Goal: Task Accomplishment & Management: Complete application form

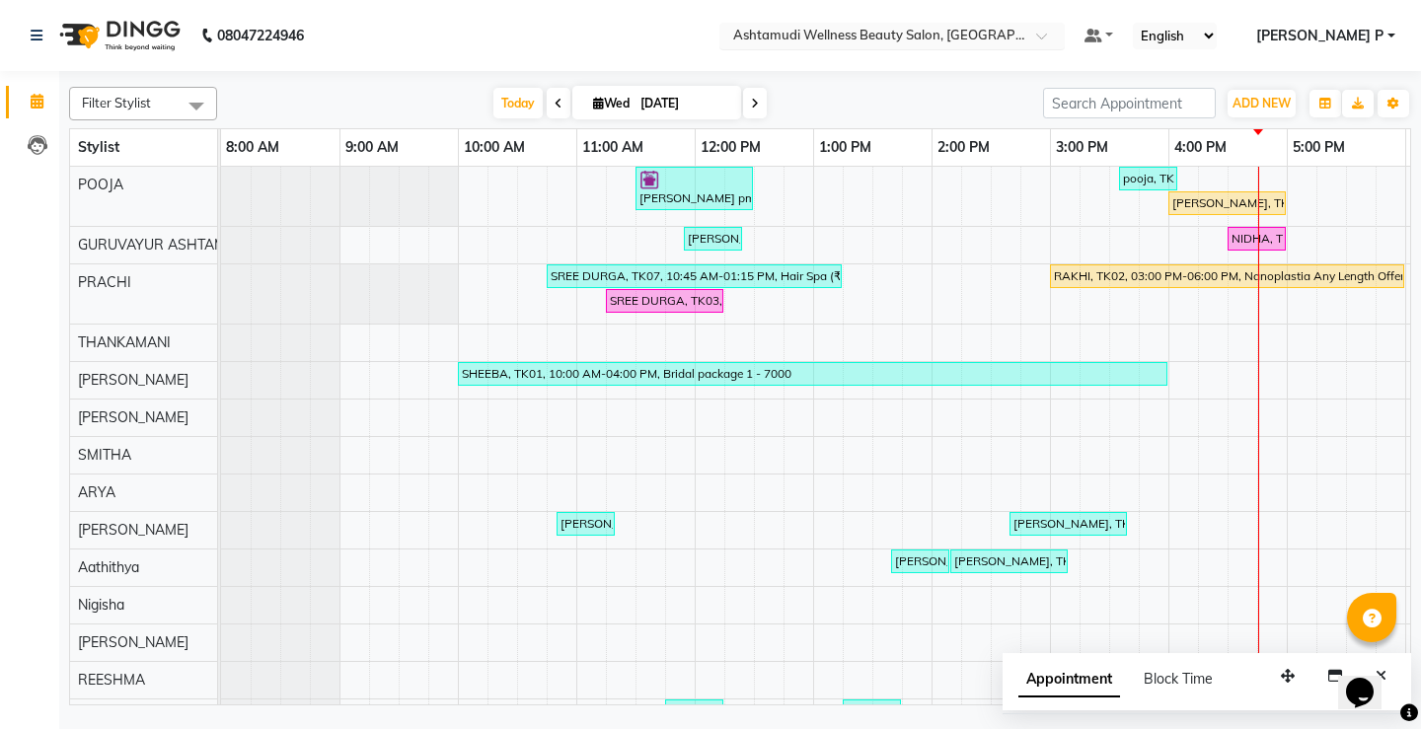
click at [1065, 44] on div at bounding box center [892, 38] width 345 height 20
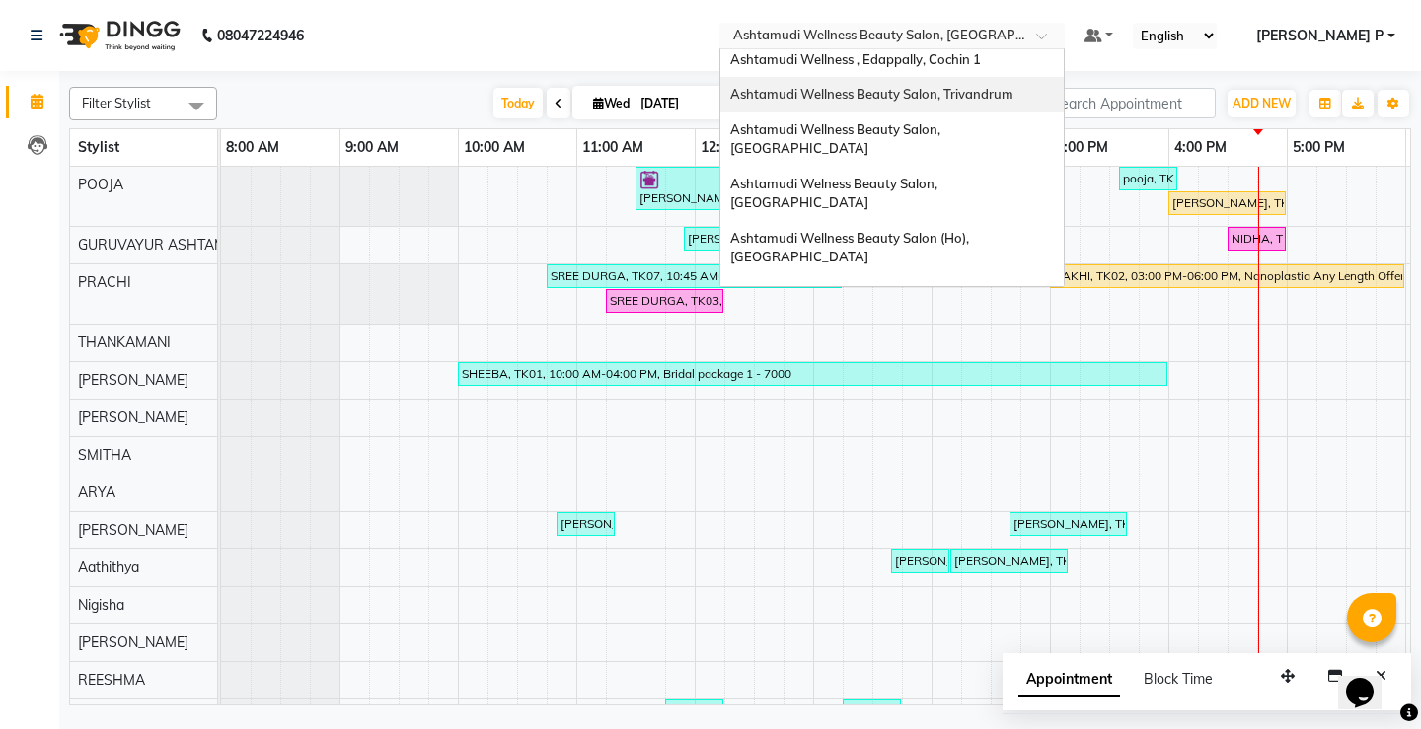
scroll to position [281, 0]
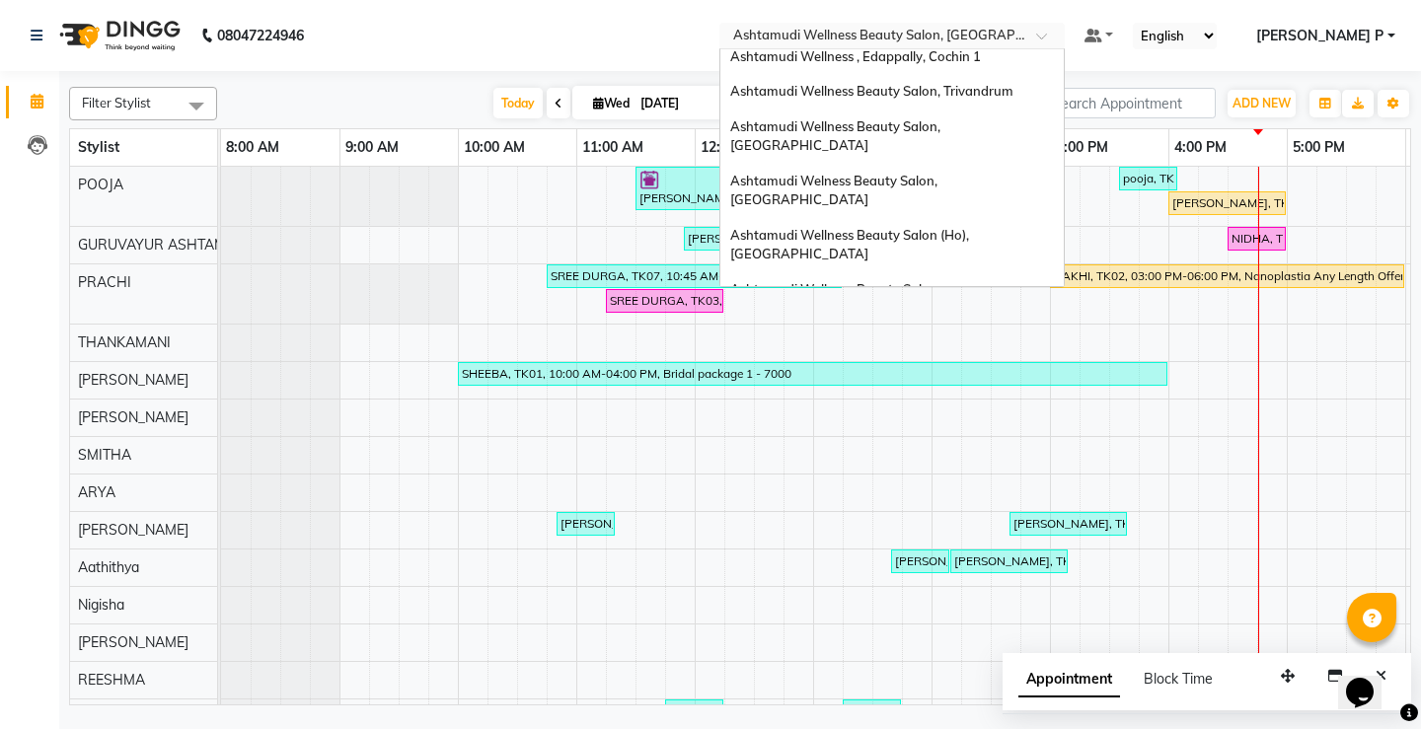
click at [994, 390] on span "Ashtamudi Beauty Lounge, [GEOGRAPHIC_DATA]" at bounding box center [883, 398] width 306 height 16
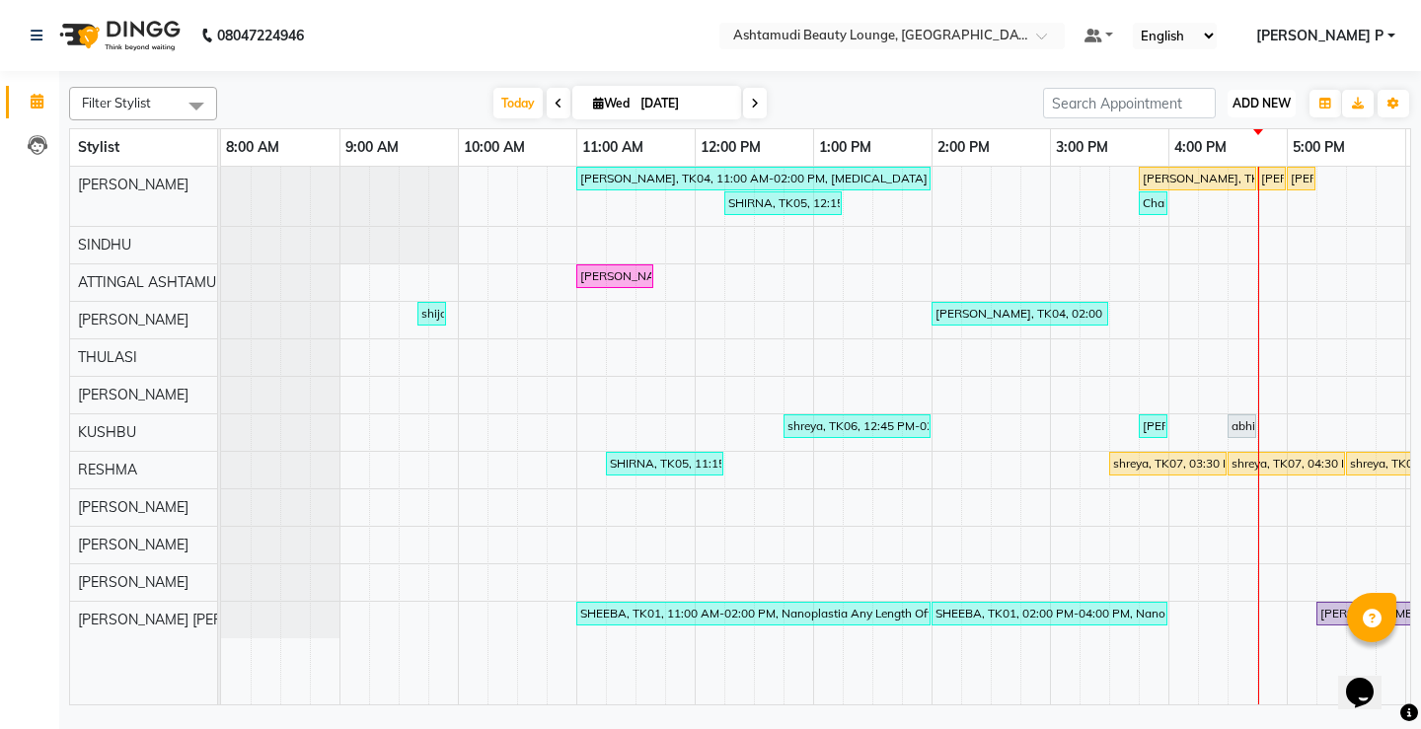
click at [1269, 100] on span "ADD NEW" at bounding box center [1262, 103] width 58 height 15
click at [1249, 135] on button "Add Appointment" at bounding box center [1217, 141] width 156 height 26
select select "tentative"
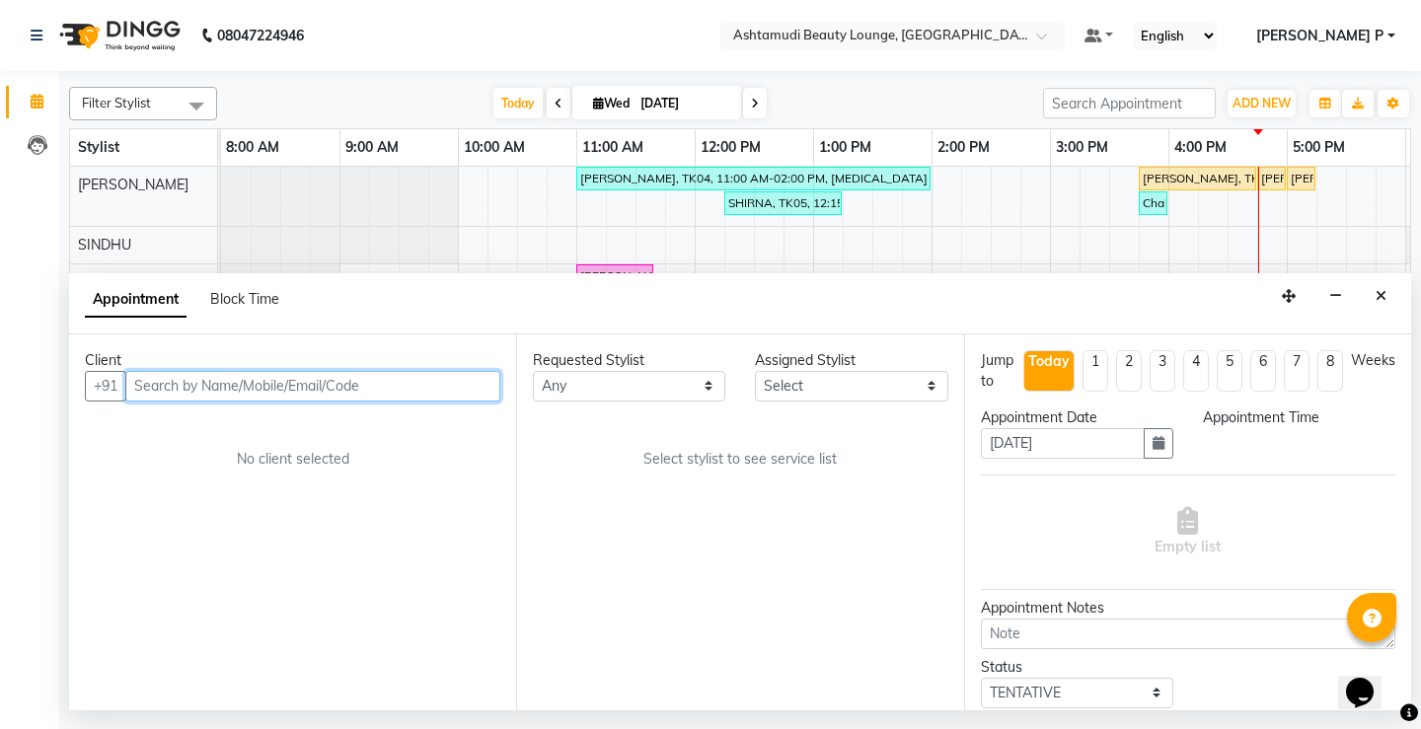
select select "540"
paste input "8589987456"
type input "8589987456"
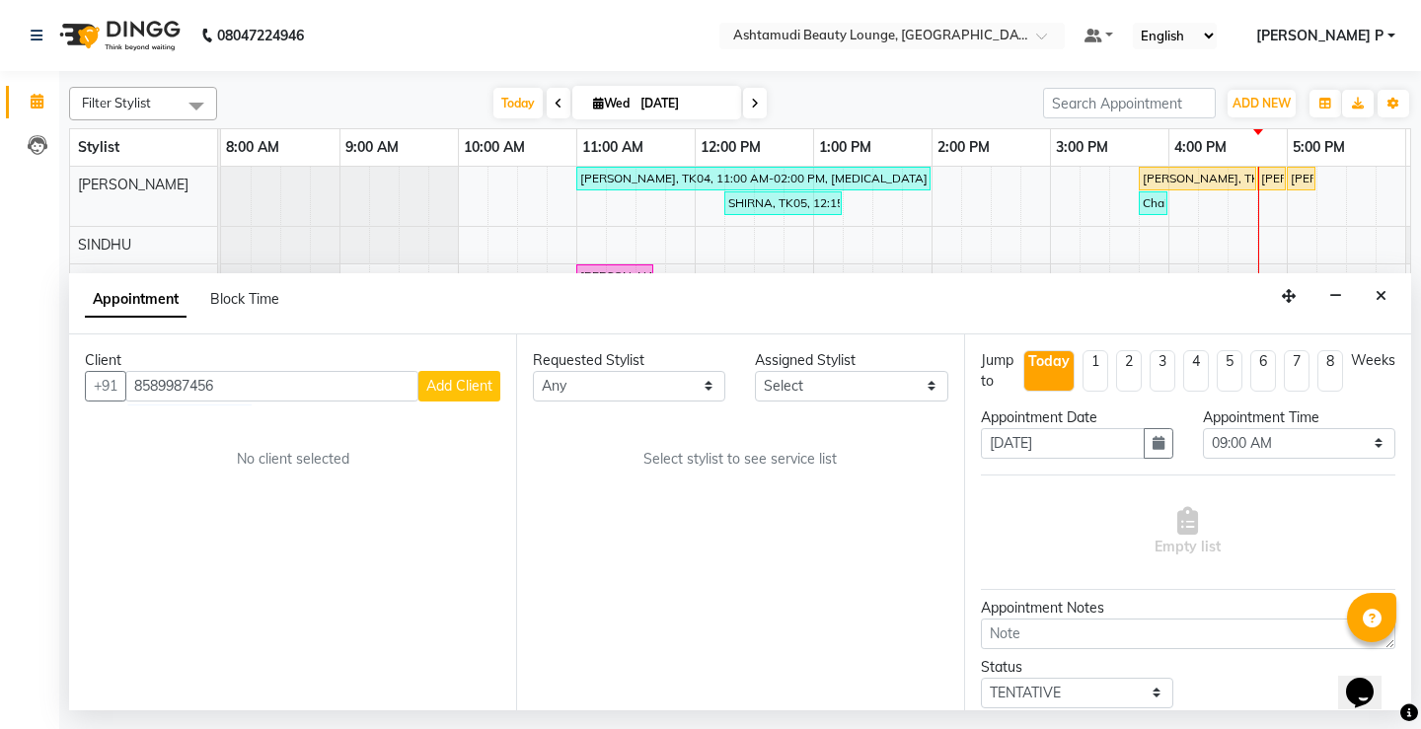
click at [453, 384] on span "Add Client" at bounding box center [459, 386] width 66 height 18
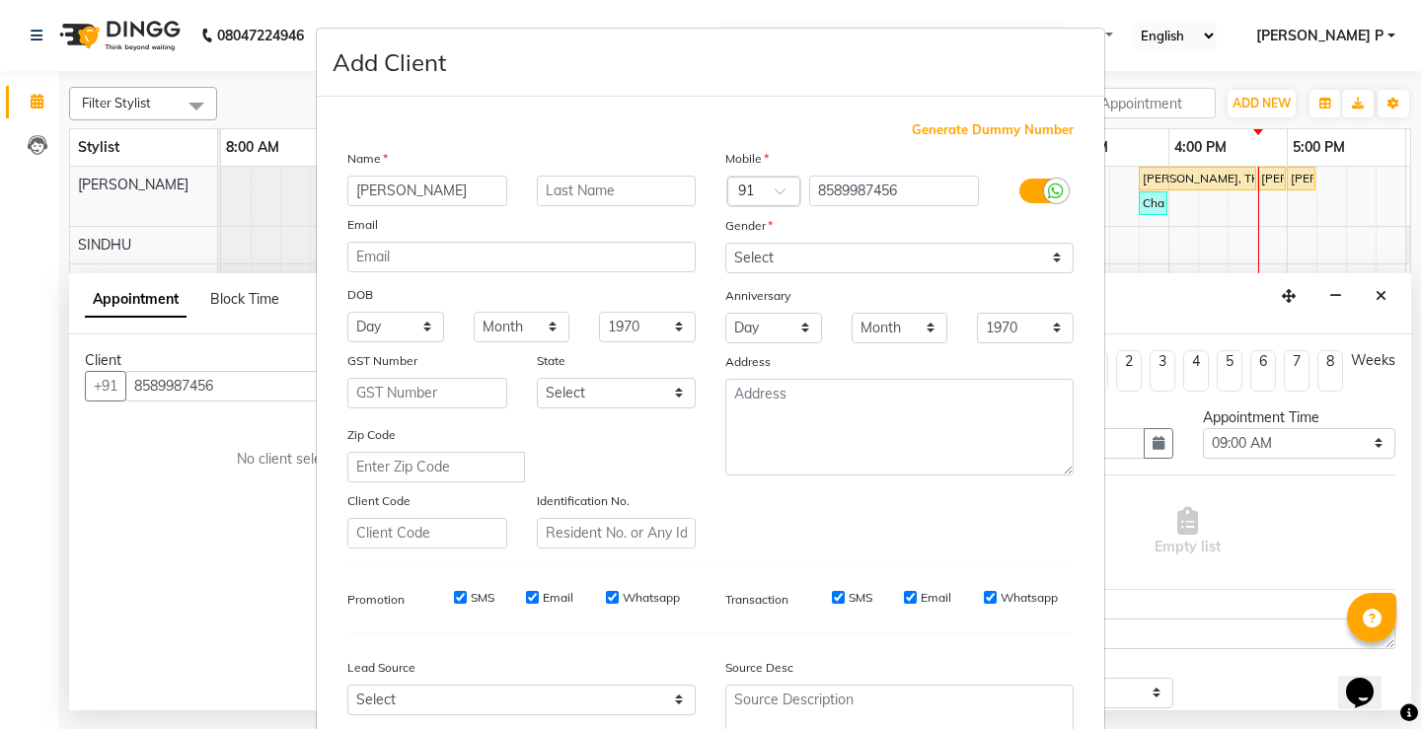
type input "MEENU"
click at [841, 252] on select "Select Male Female Other Prefer Not To Say" at bounding box center [899, 258] width 348 height 31
select select "female"
click at [725, 243] on select "Select Male Female Other Prefer Not To Say" at bounding box center [899, 258] width 348 height 31
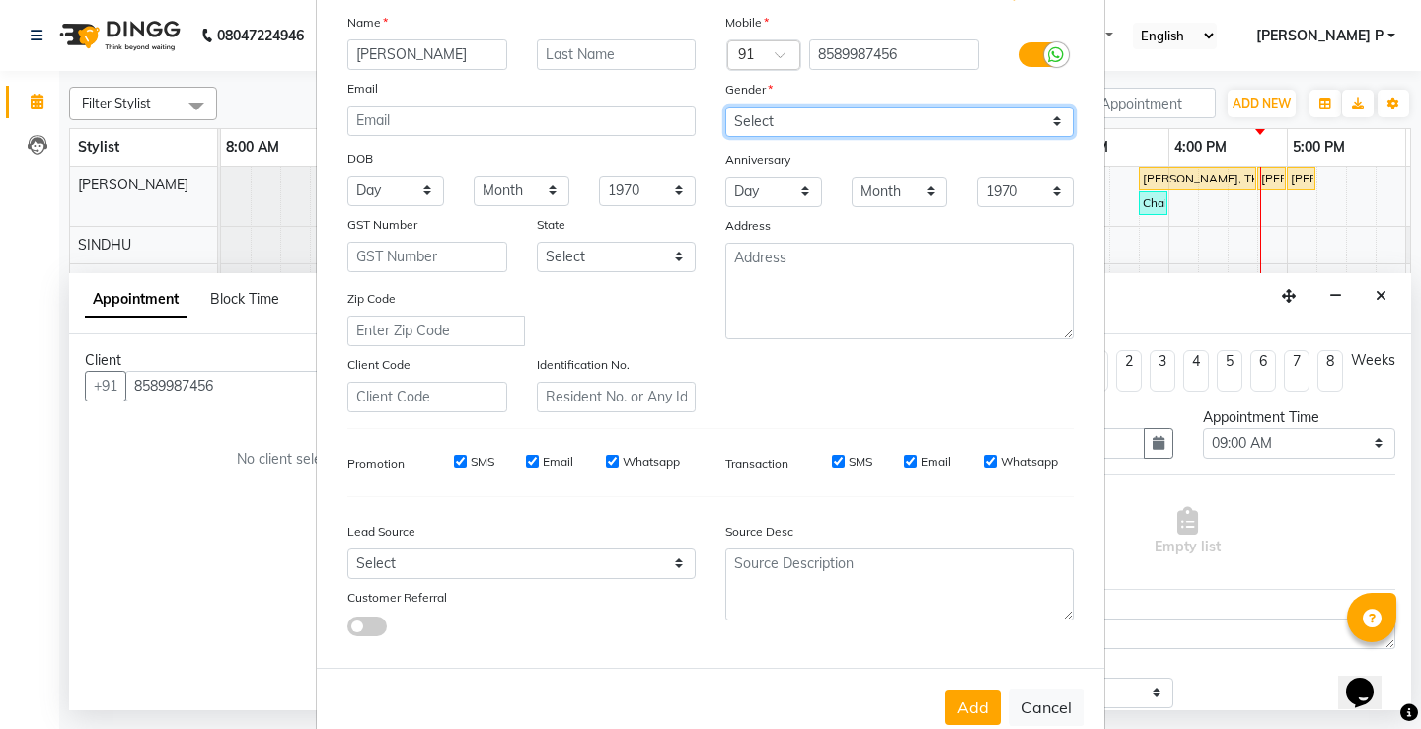
scroll to position [182, 0]
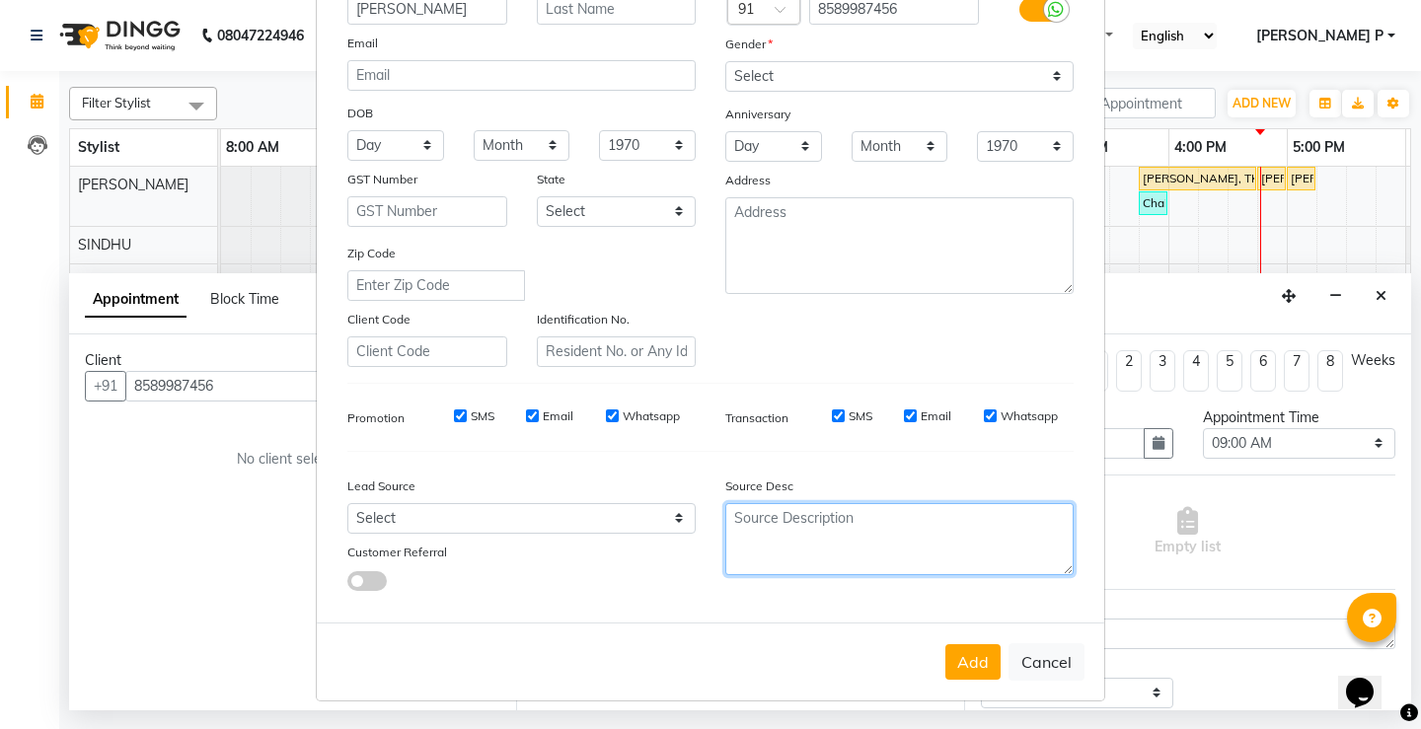
click at [799, 508] on textarea at bounding box center [899, 539] width 348 height 72
type textarea "TELECALLING"
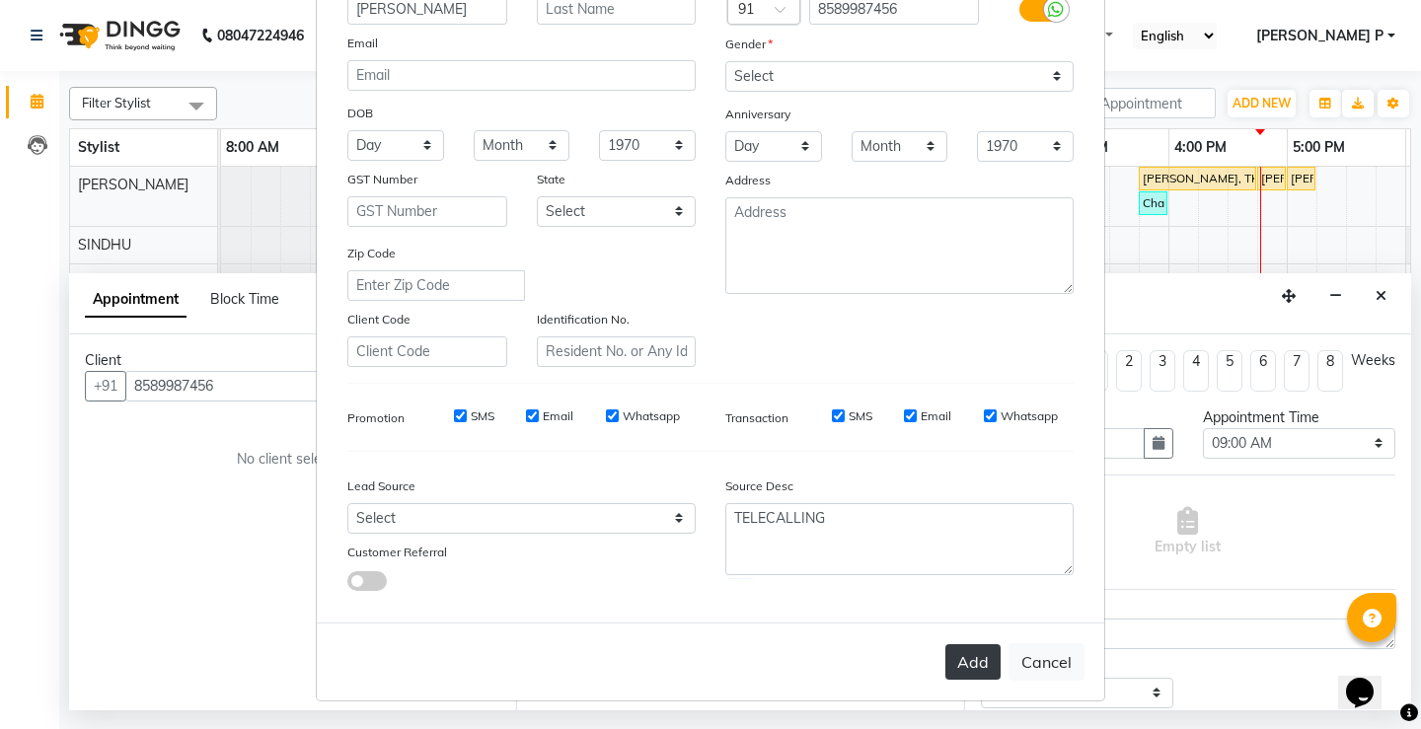
click at [956, 667] on button "Add" at bounding box center [973, 663] width 55 height 36
type input "85******56"
select select
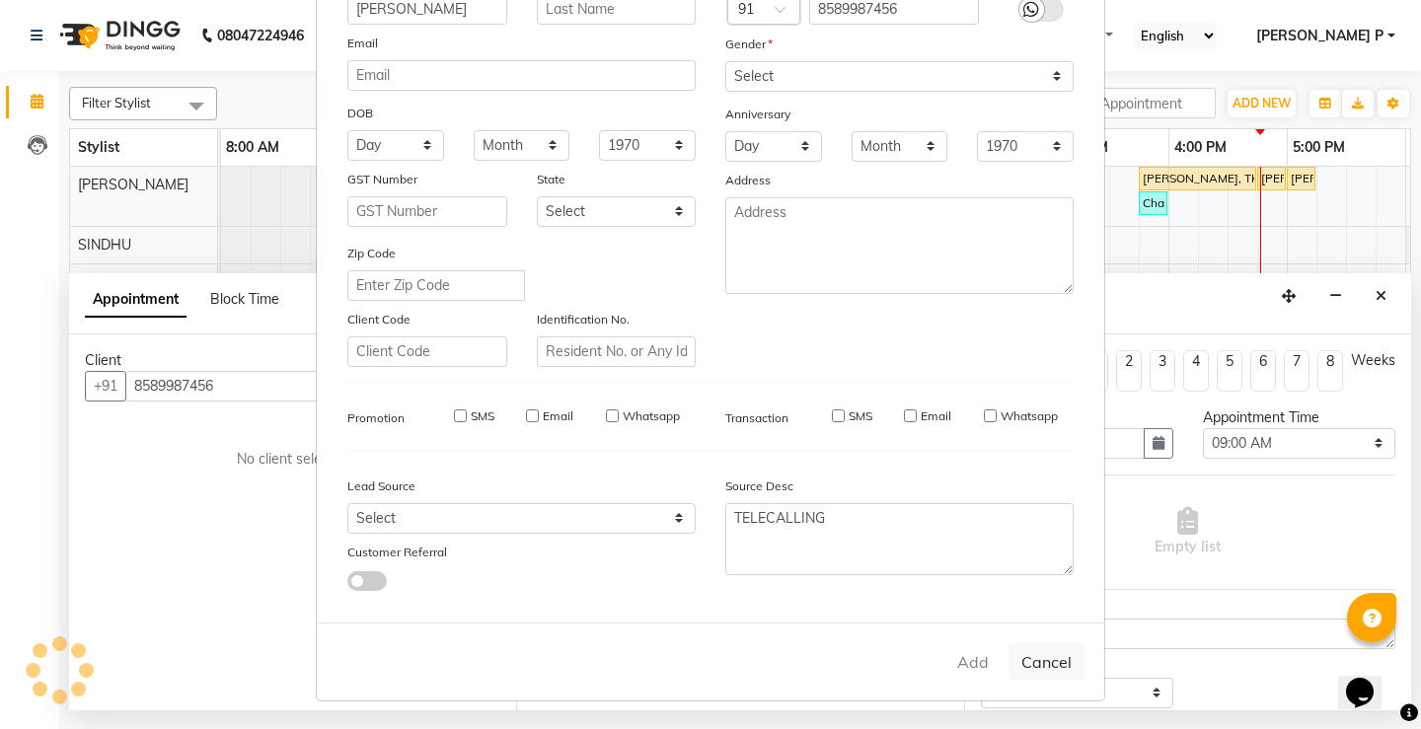
select select
checkbox input "false"
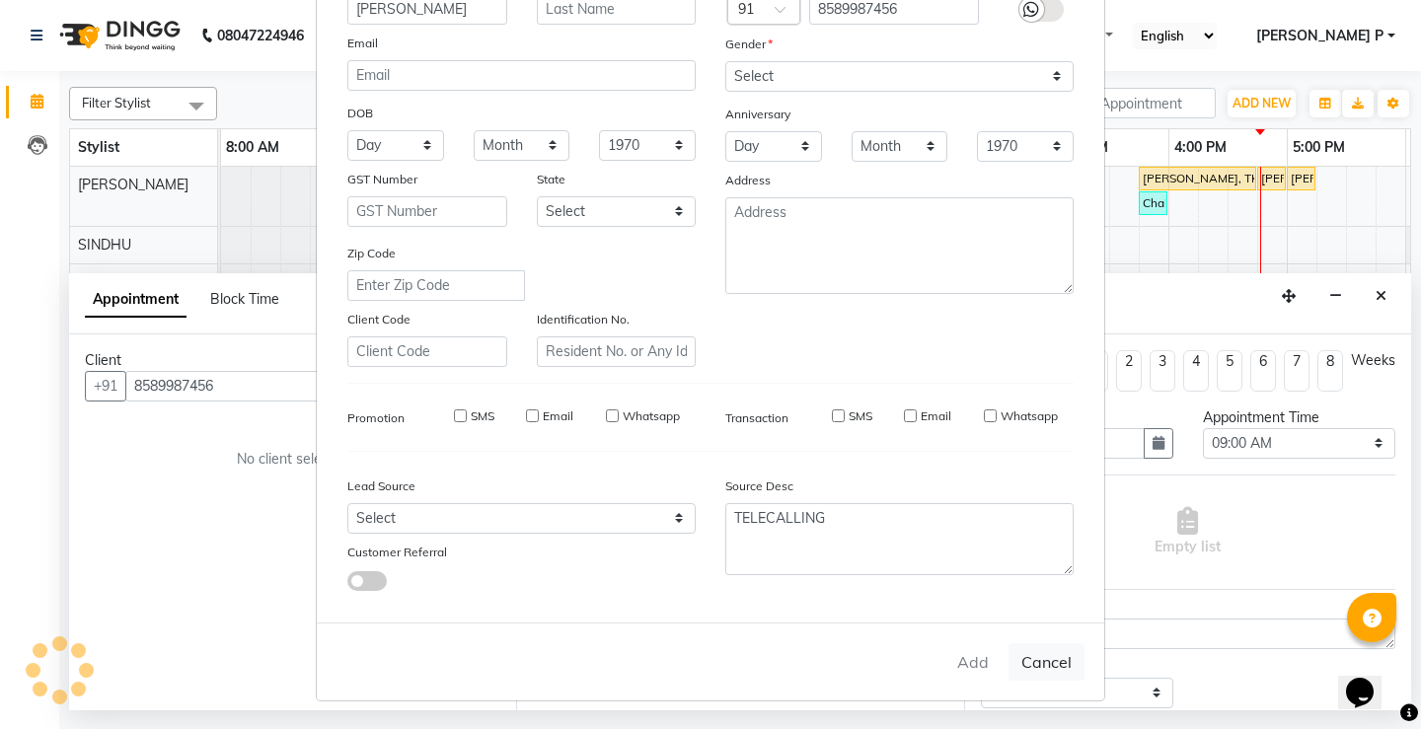
checkbox input "false"
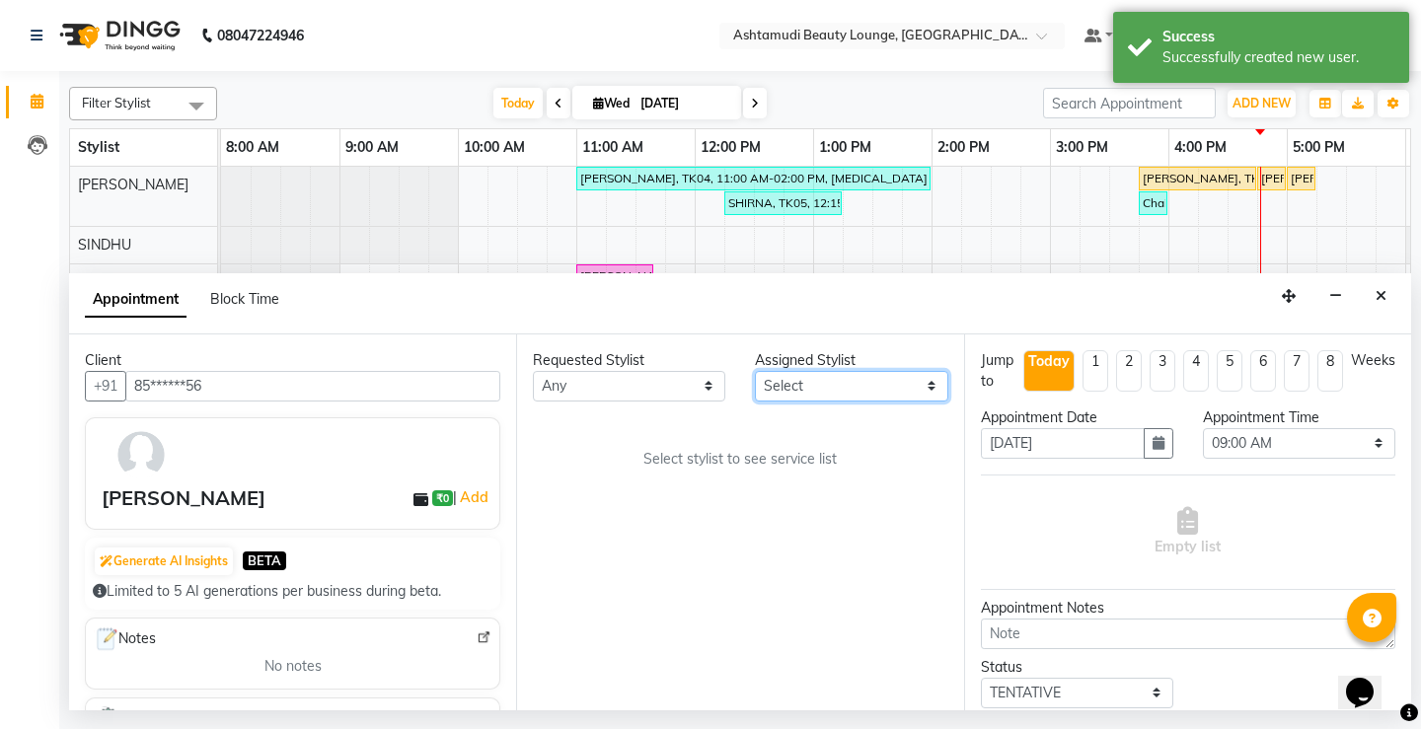
click at [923, 387] on select "Select ABHIRAMI THAMPI ARYA A ARYA G ATTINGAL ASHTAMUDI KUSHBU Leena Jose Marti…" at bounding box center [851, 386] width 192 height 31
select select "27460"
click at [755, 371] on select "Select ABHIRAMI THAMPI ARYA A ARYA G ATTINGAL ASHTAMUDI KUSHBU Leena Jose Marti…" at bounding box center [851, 386] width 192 height 31
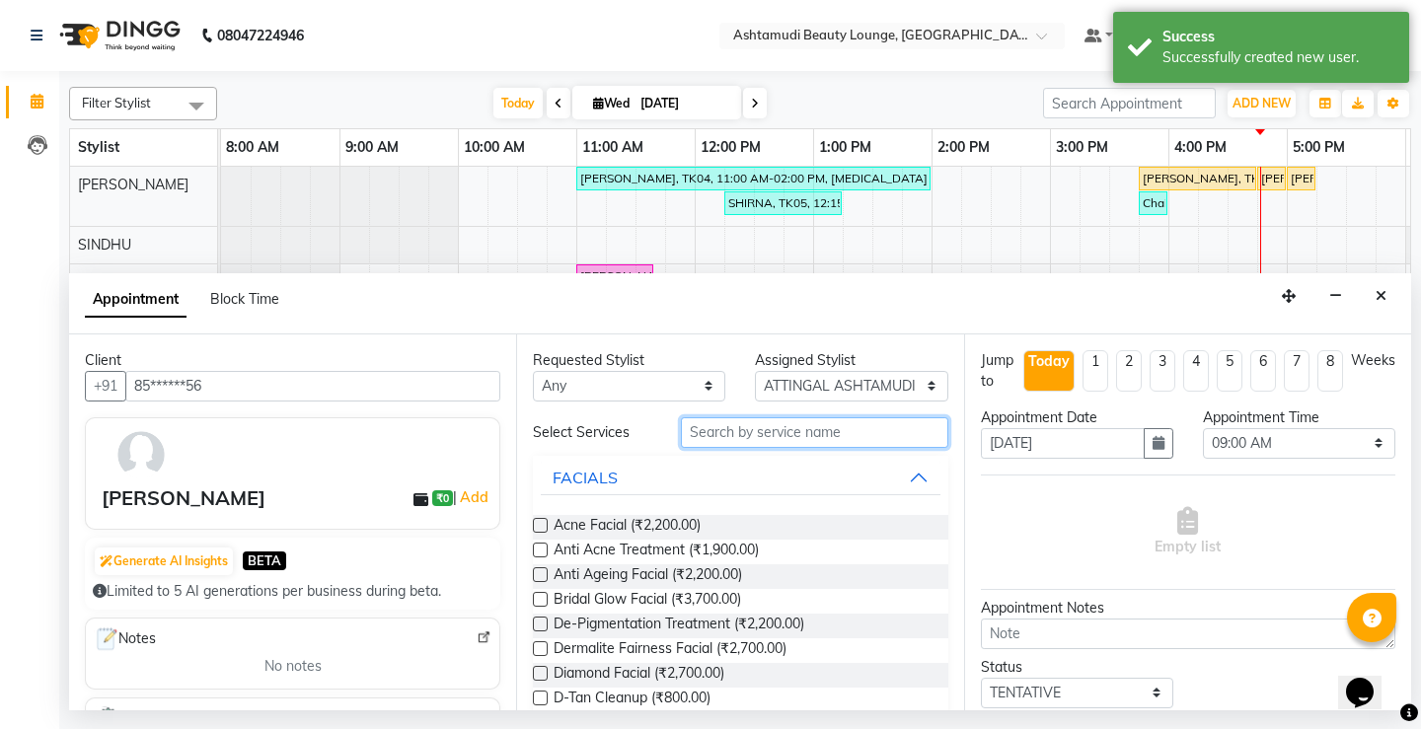
click at [731, 434] on input "text" at bounding box center [814, 433] width 267 height 31
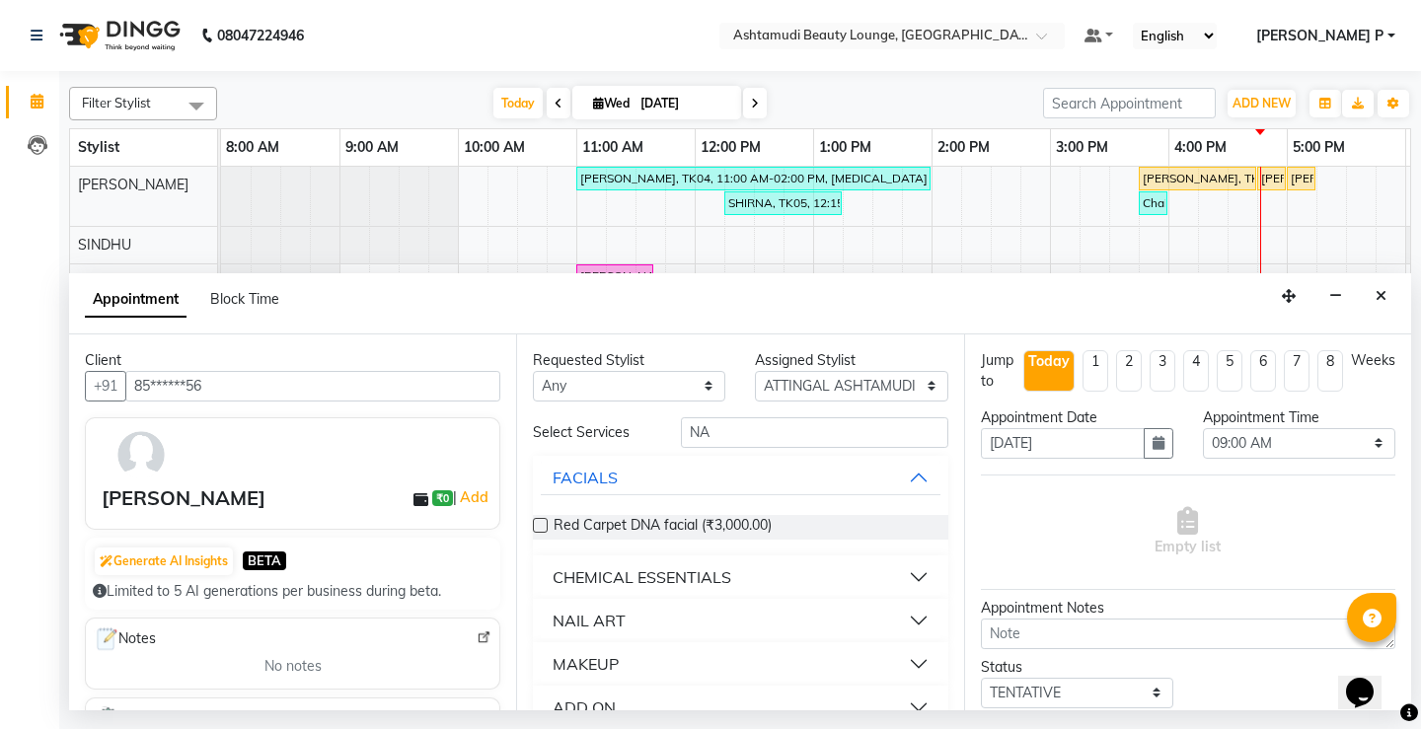
click at [708, 574] on div "CHEMICAL ESSENTIALS" at bounding box center [642, 578] width 179 height 24
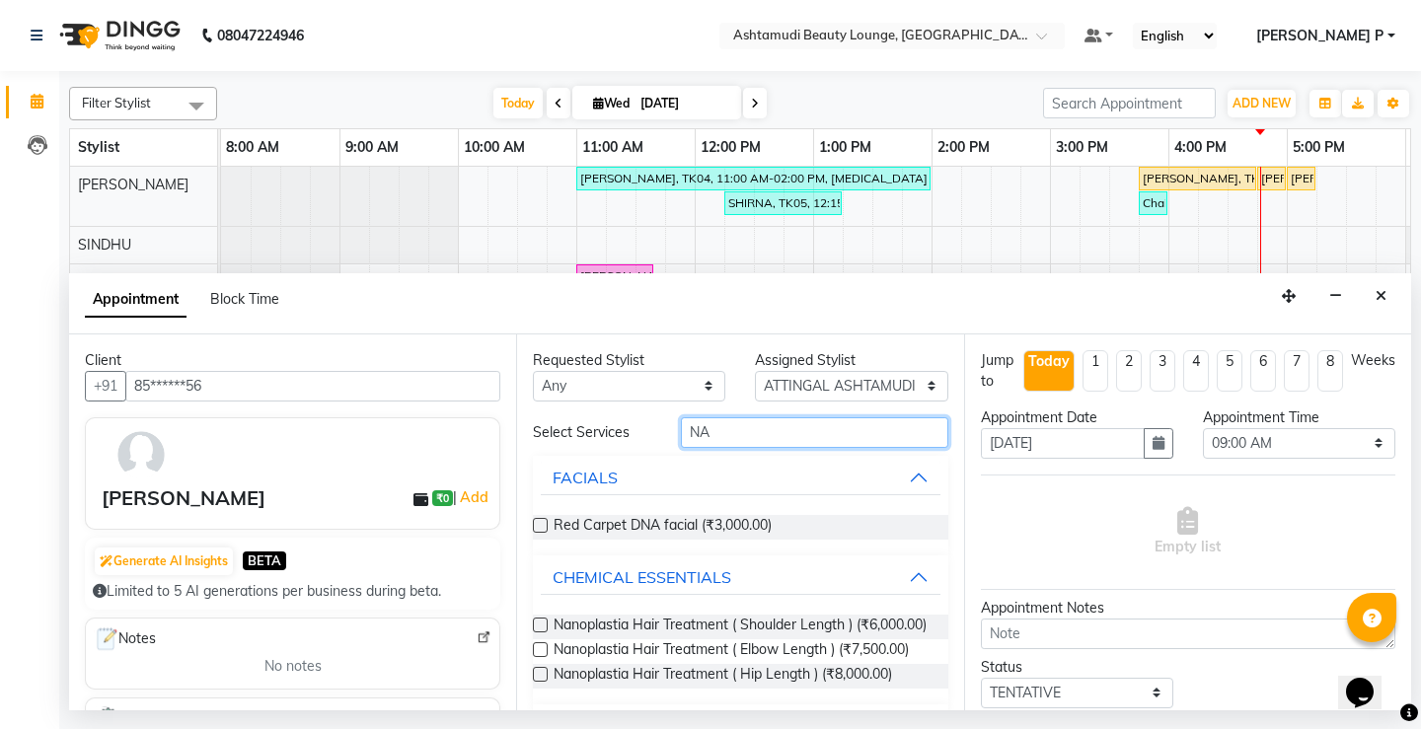
click at [729, 429] on input "NA" at bounding box center [814, 433] width 267 height 31
type input "N"
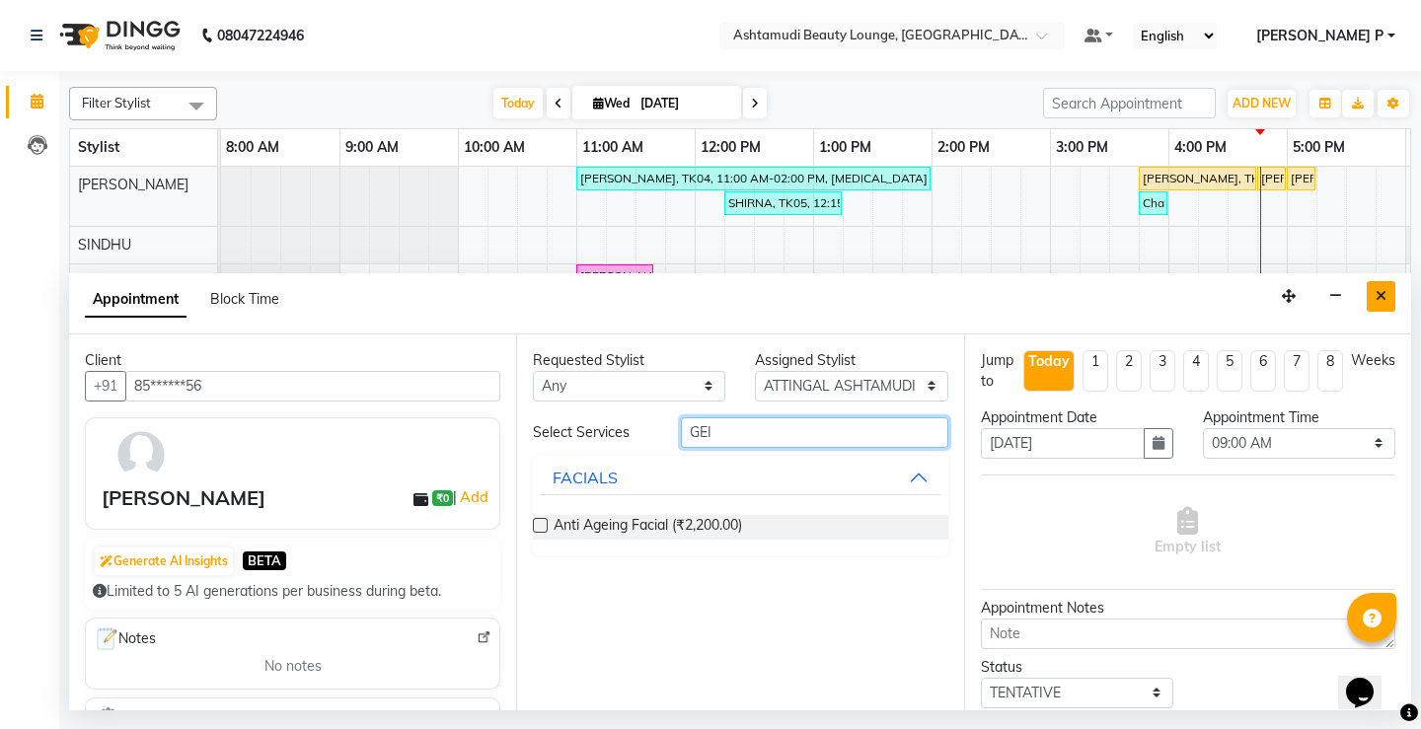
type input "GEI"
click at [1391, 292] on button "Close" at bounding box center [1381, 296] width 29 height 31
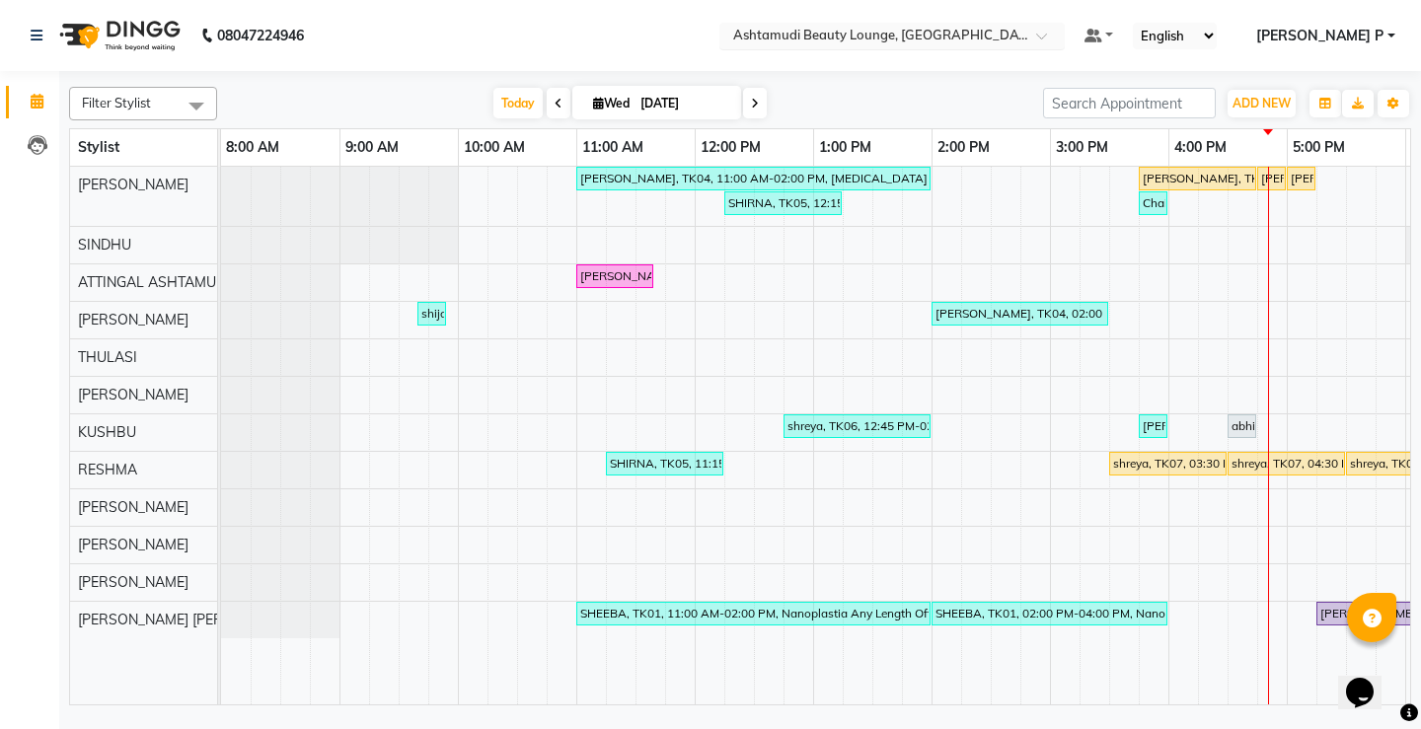
click at [1061, 43] on span at bounding box center [1048, 42] width 25 height 20
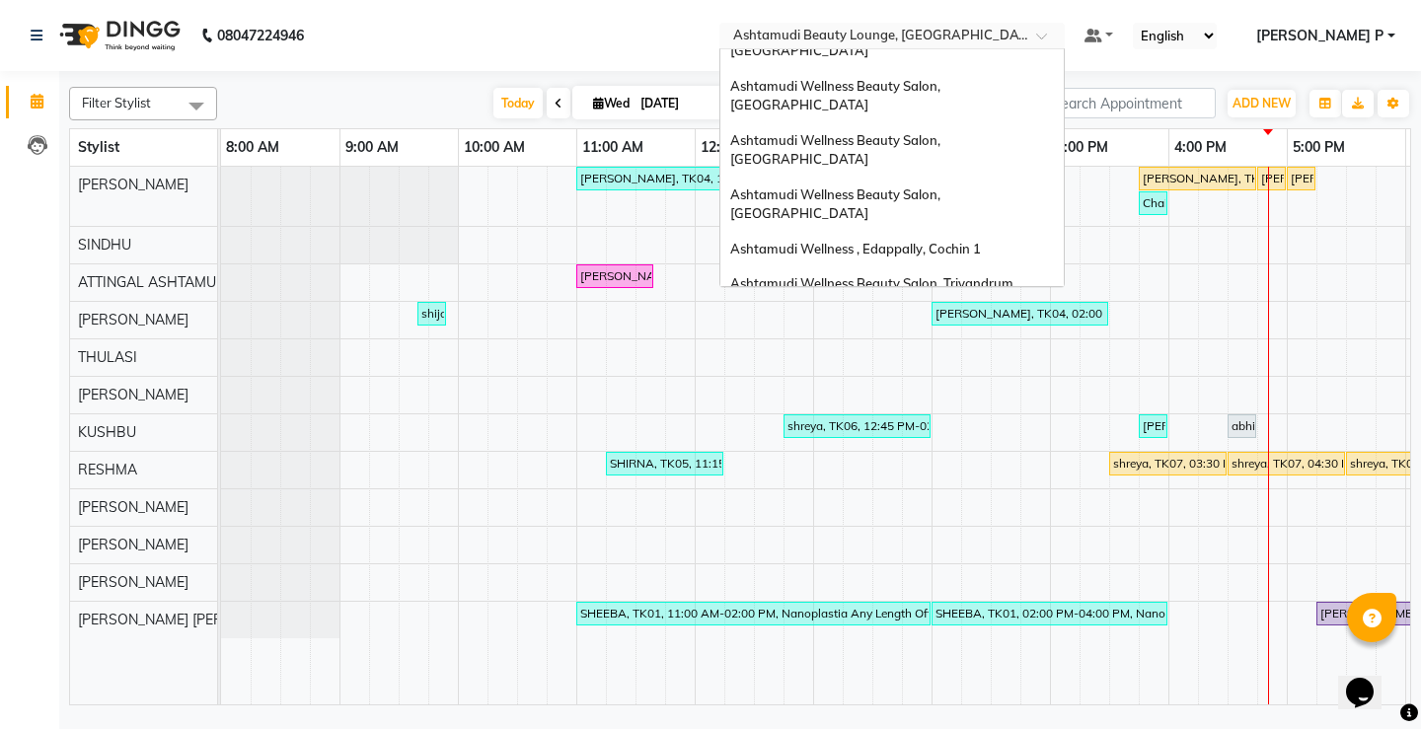
scroll to position [83, 0]
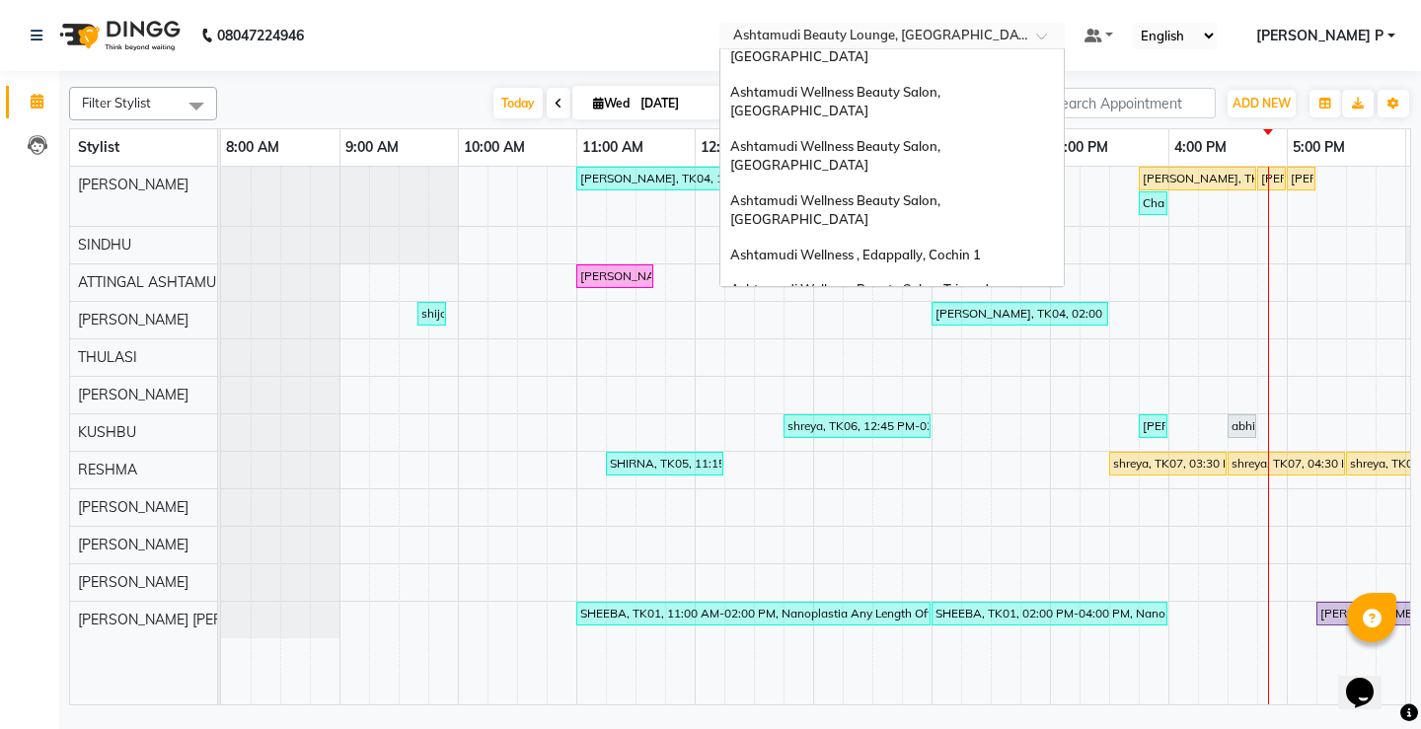
click at [941, 371] on span "Ashtamudi Welness Beauty Salon, [GEOGRAPHIC_DATA]" at bounding box center [835, 389] width 210 height 36
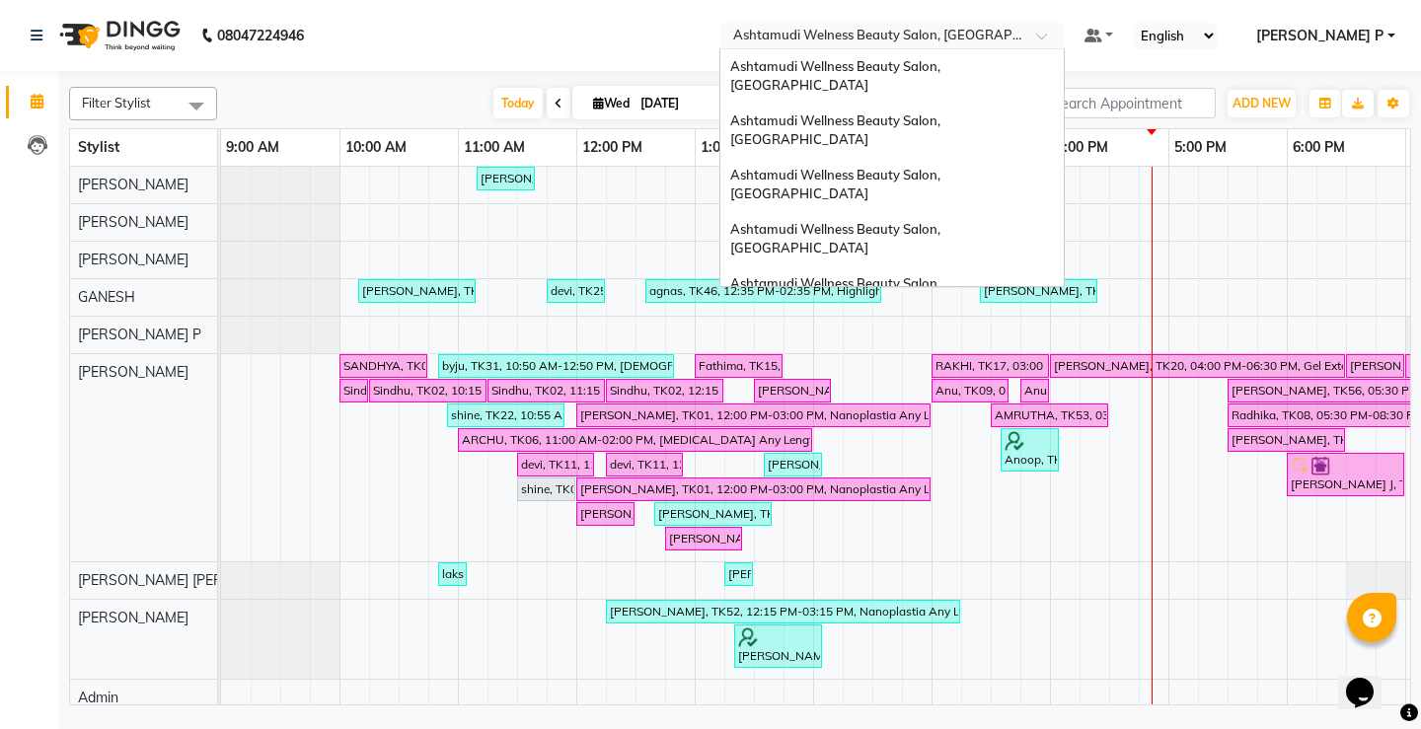
click at [1065, 38] on div at bounding box center [892, 38] width 345 height 20
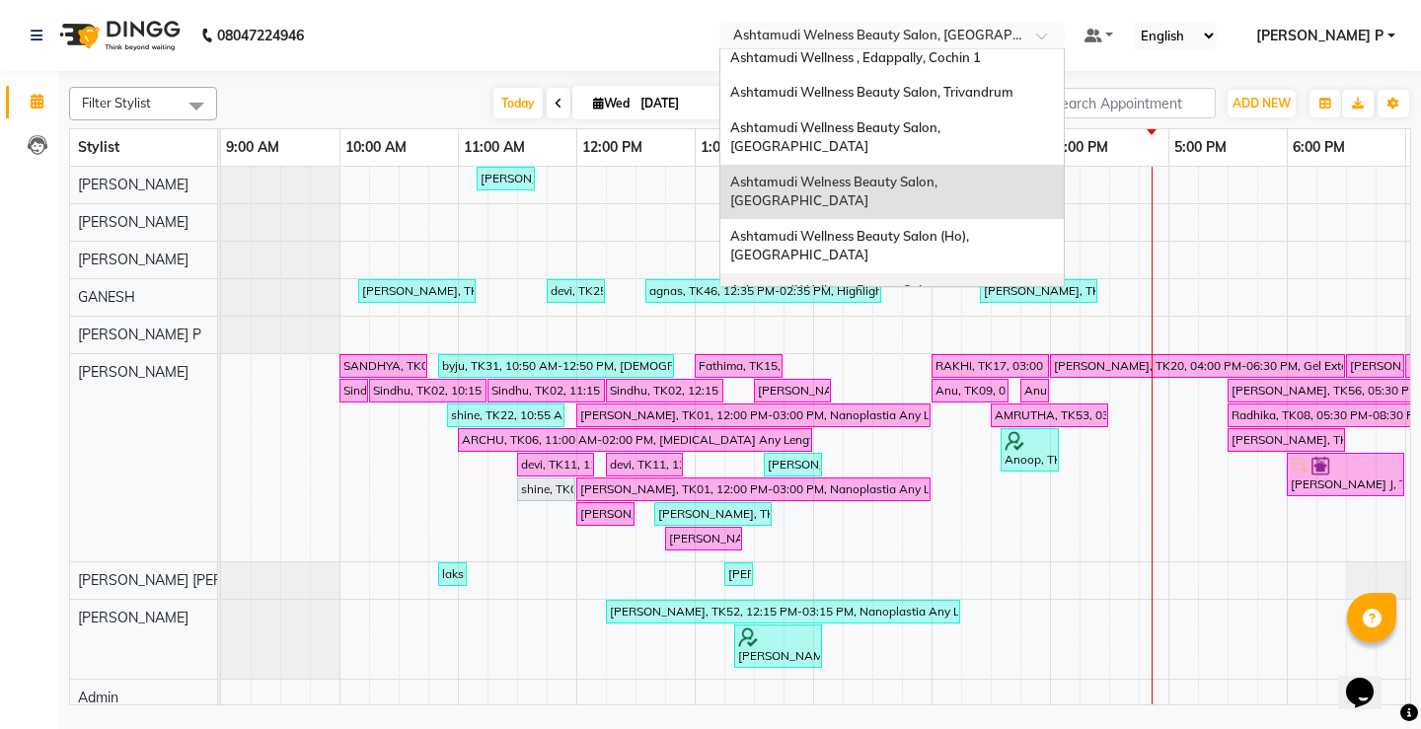
click at [944, 282] on span "Ashtamudi Wellness Beauty Salon, [GEOGRAPHIC_DATA]" at bounding box center [836, 300] width 213 height 36
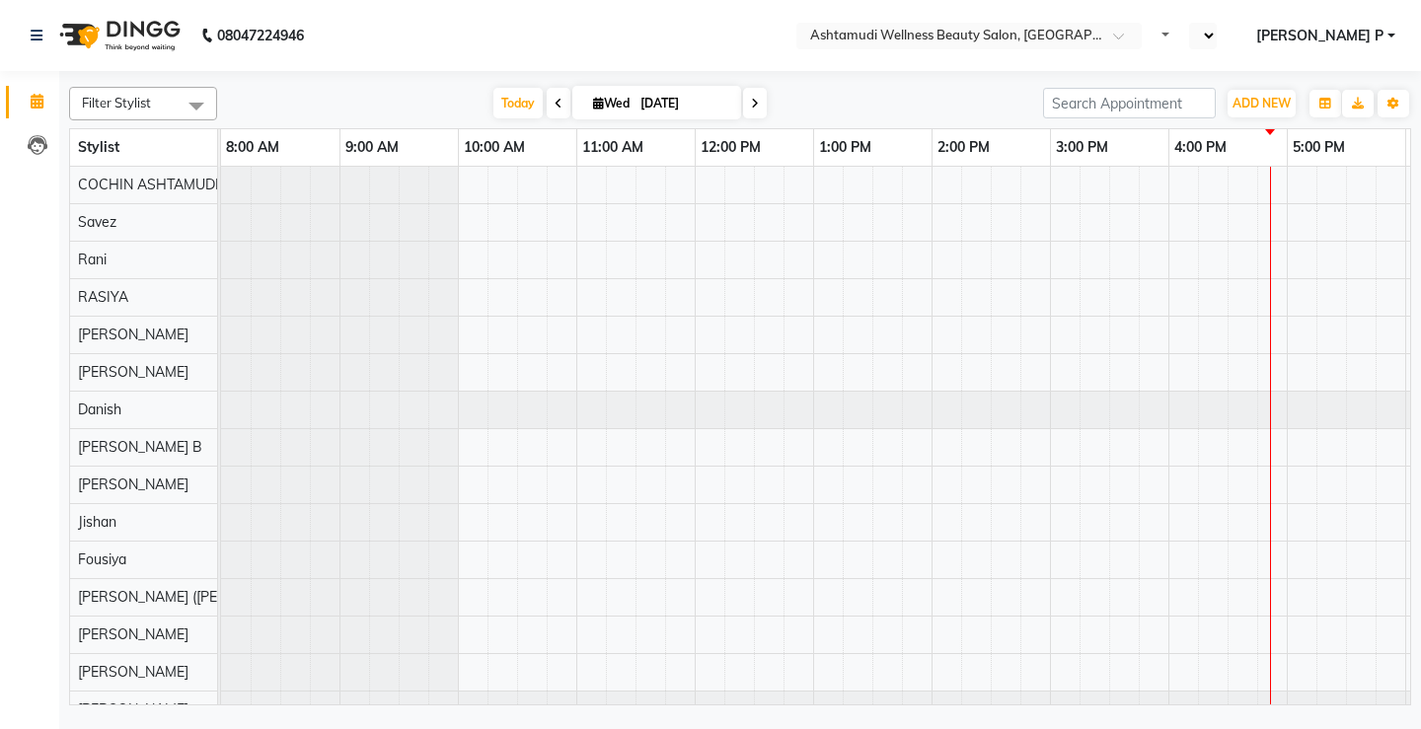
select select "en"
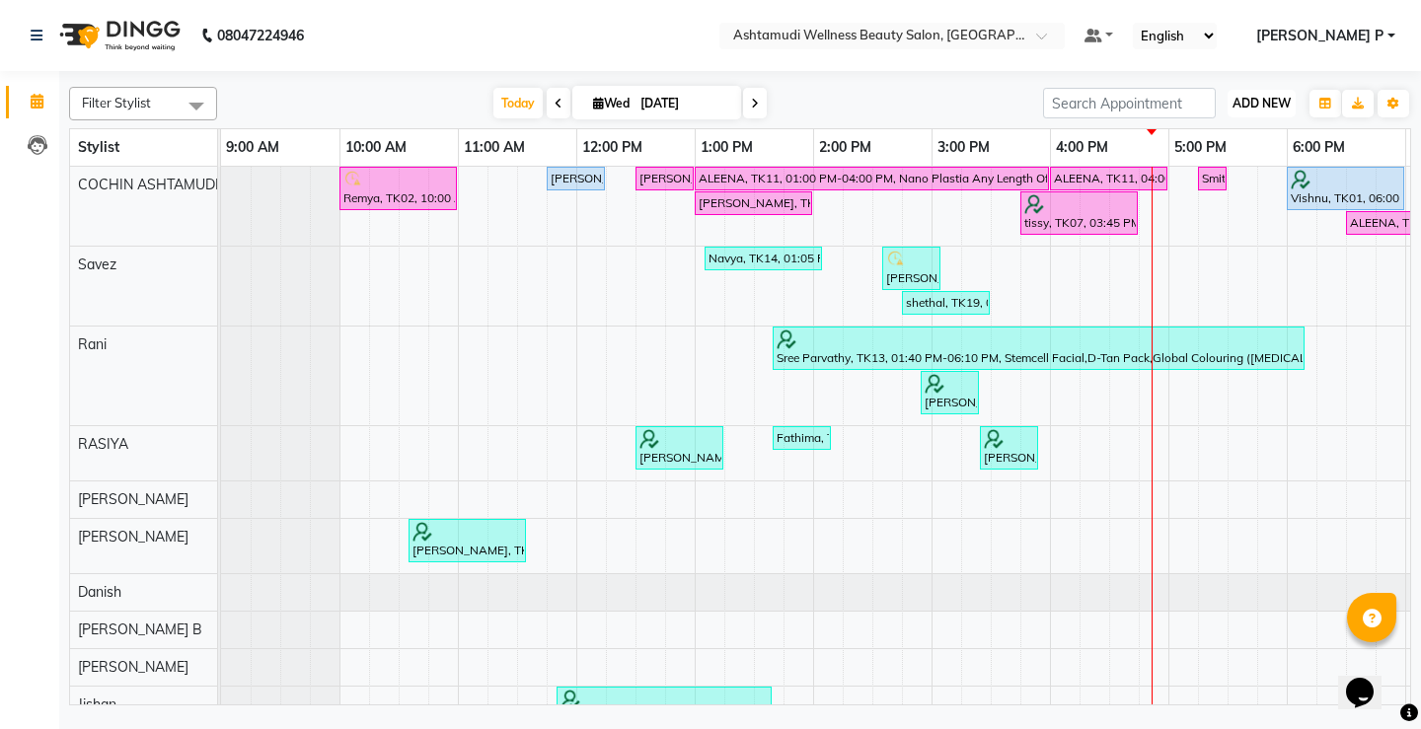
click at [1254, 102] on span "ADD NEW" at bounding box center [1262, 103] width 58 height 15
click at [1234, 134] on button "Add Appointment" at bounding box center [1217, 141] width 156 height 26
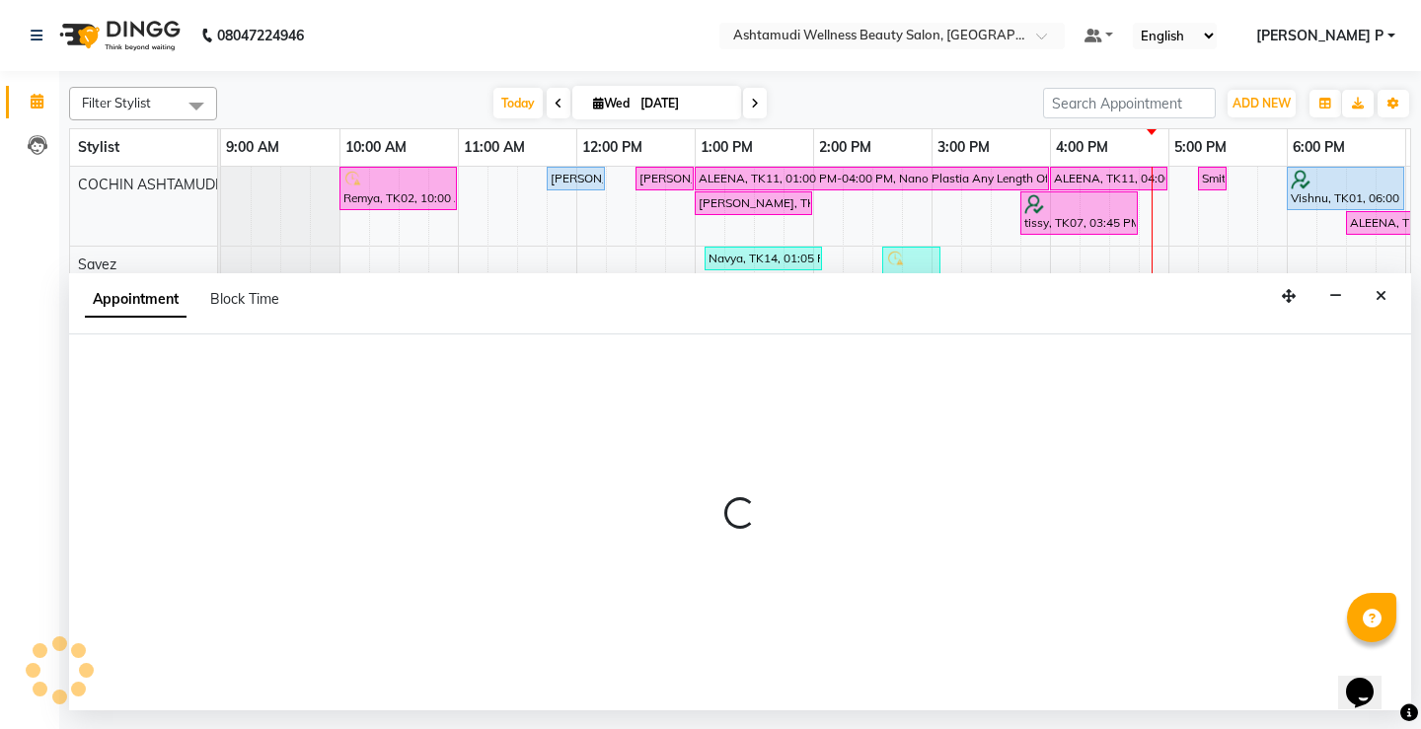
select select "600"
select select "tentative"
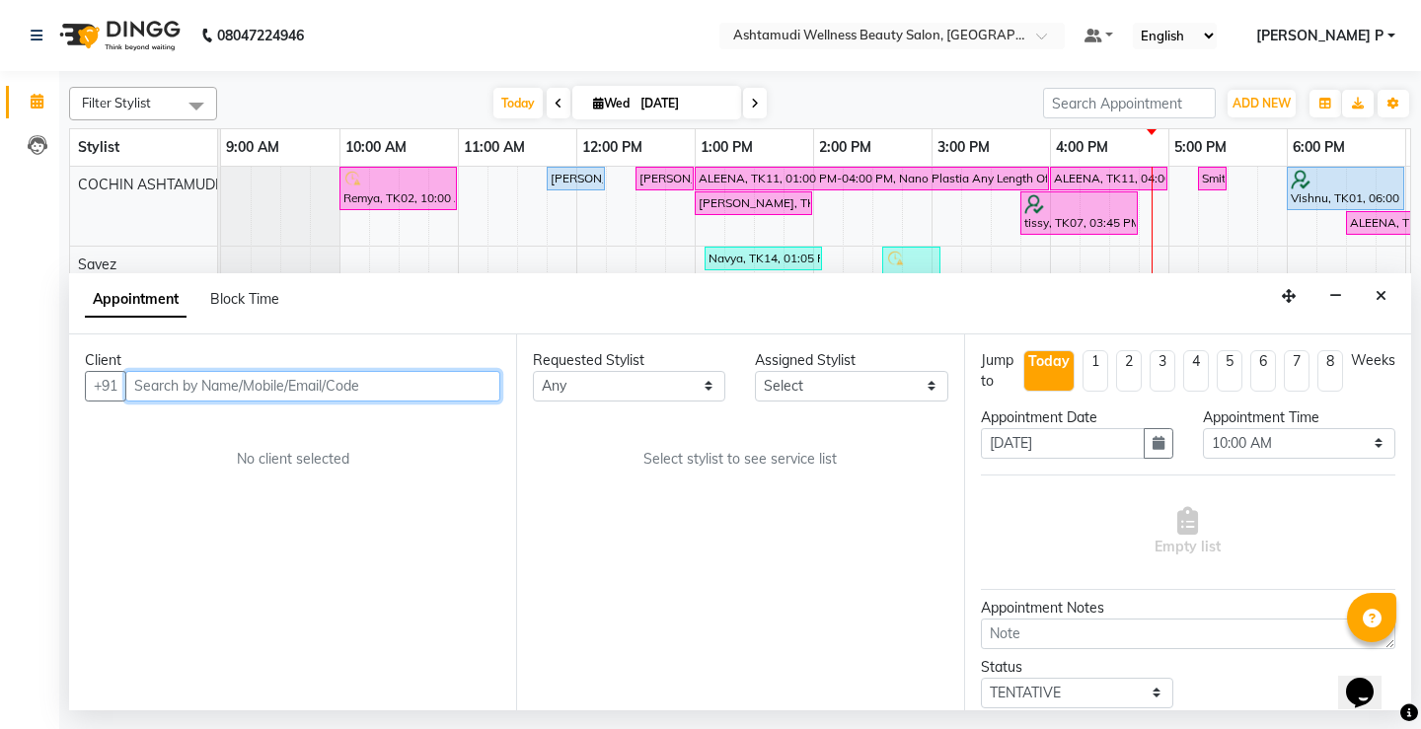
paste input "7994962777"
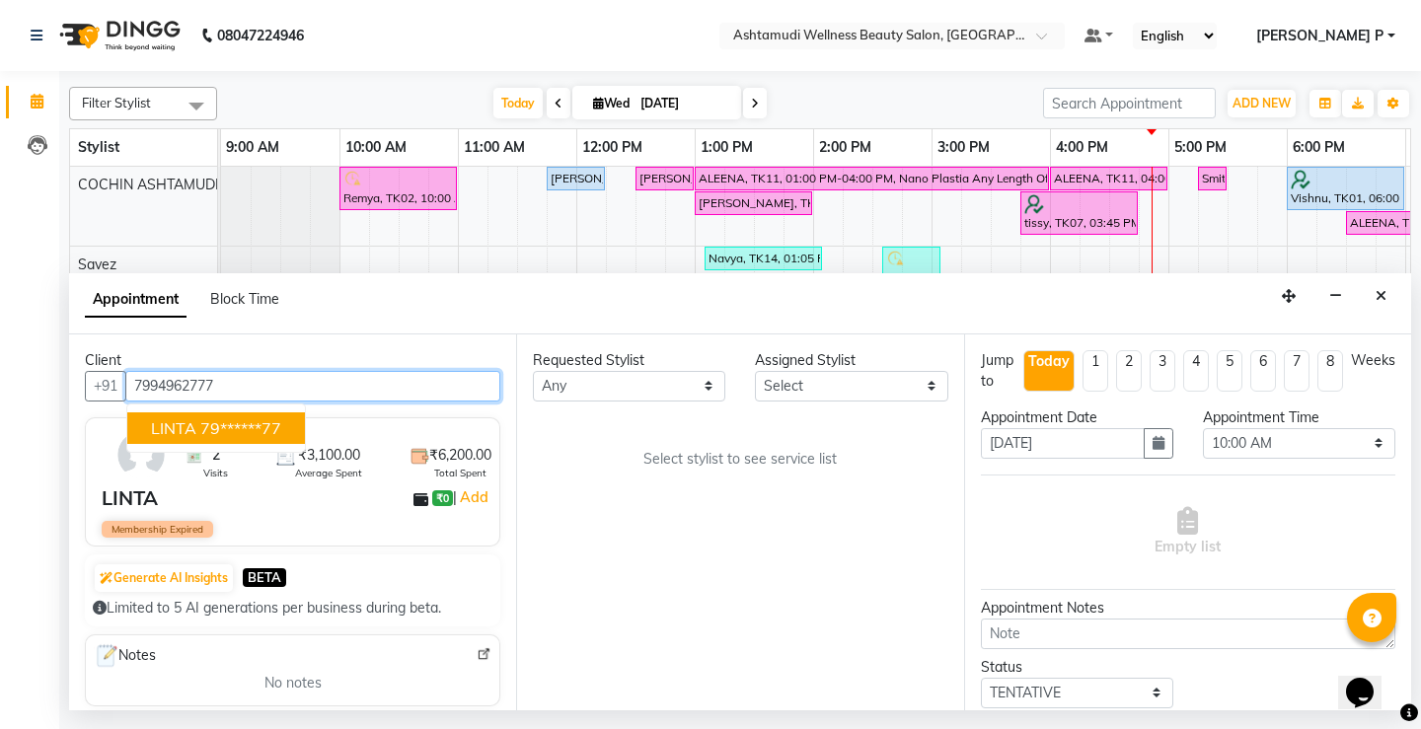
type input "7994962777"
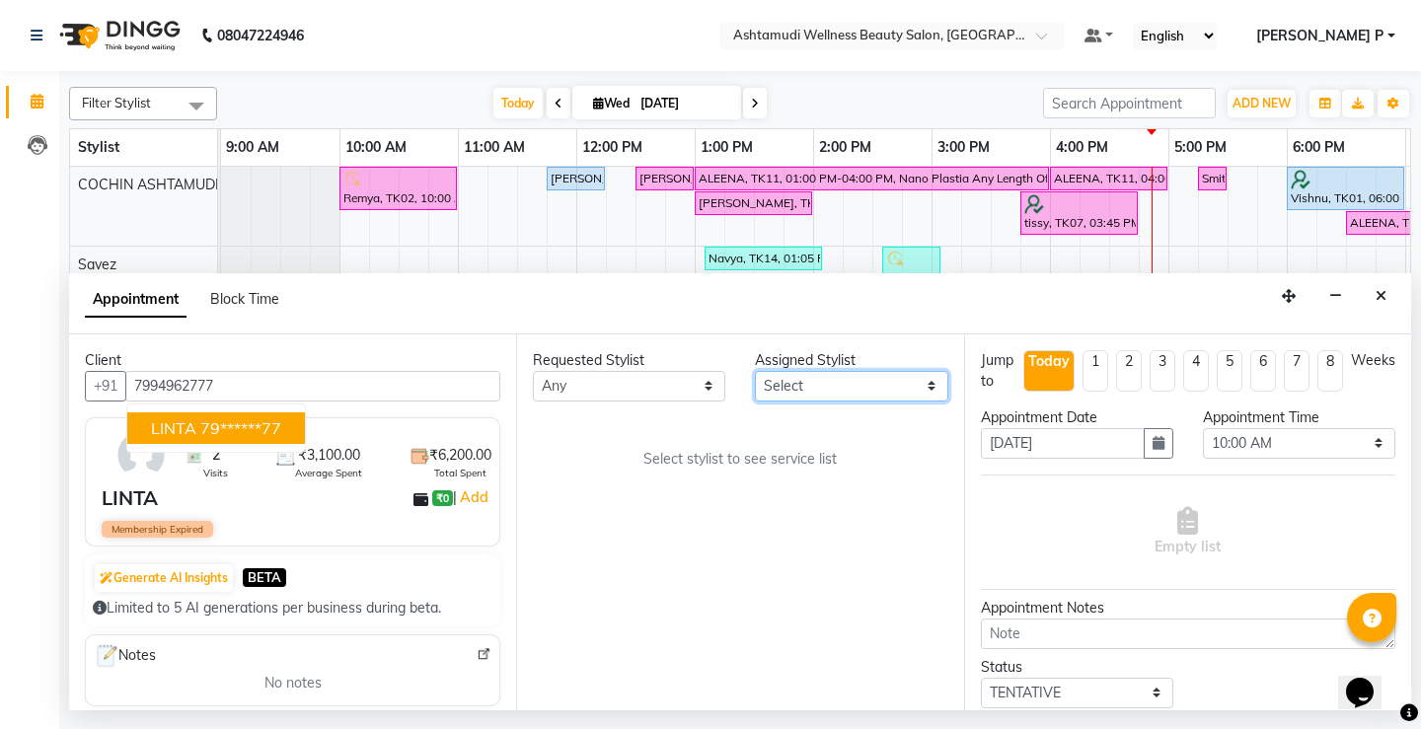
click at [931, 392] on select "Select Aiswarya B Ankith(URAJ) BINU MANGAR COCHIN ASHTAMUDI Danish Diksha Thapa…" at bounding box center [851, 386] width 192 height 31
select select "27313"
click at [755, 371] on select "Select Aiswarya B Ankith(URAJ) BINU MANGAR COCHIN ASHTAMUDI Danish Diksha Thapa…" at bounding box center [851, 386] width 192 height 31
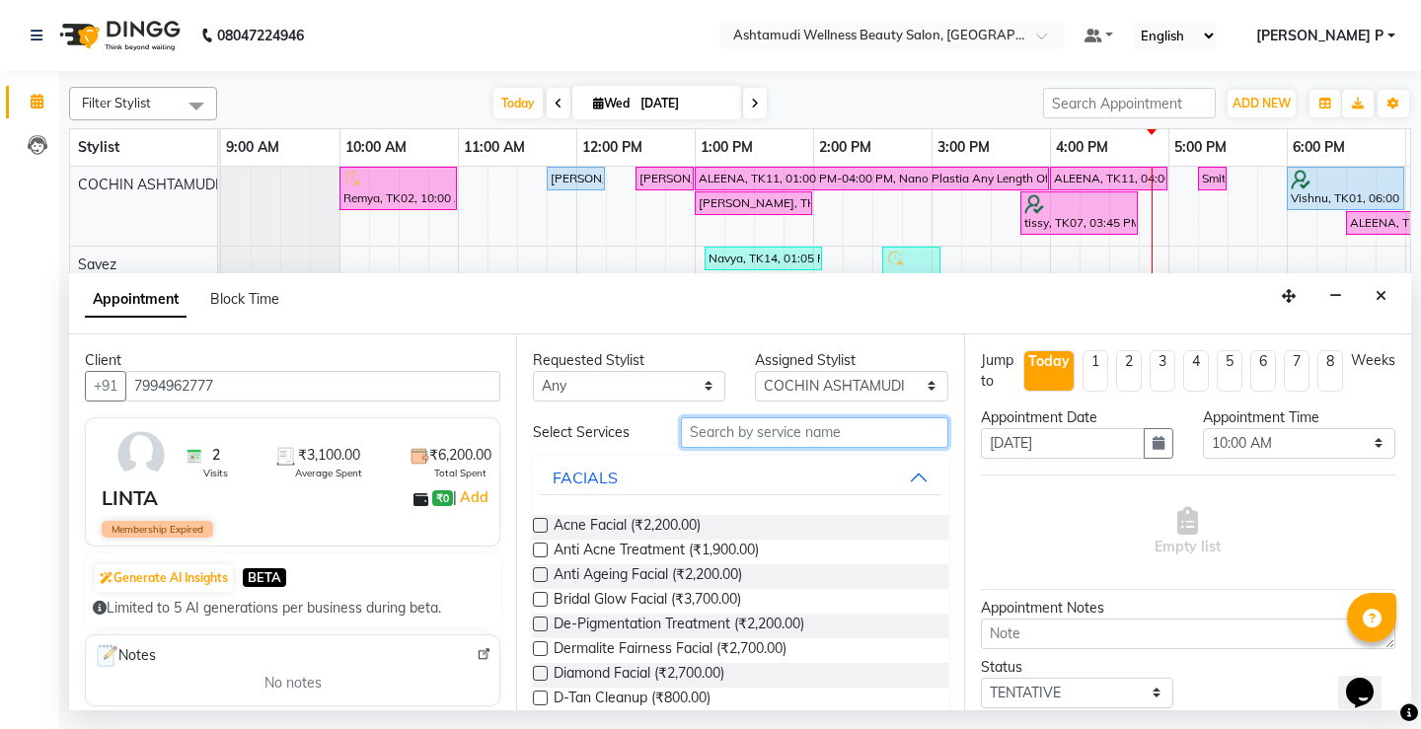
click at [726, 432] on input "text" at bounding box center [814, 433] width 267 height 31
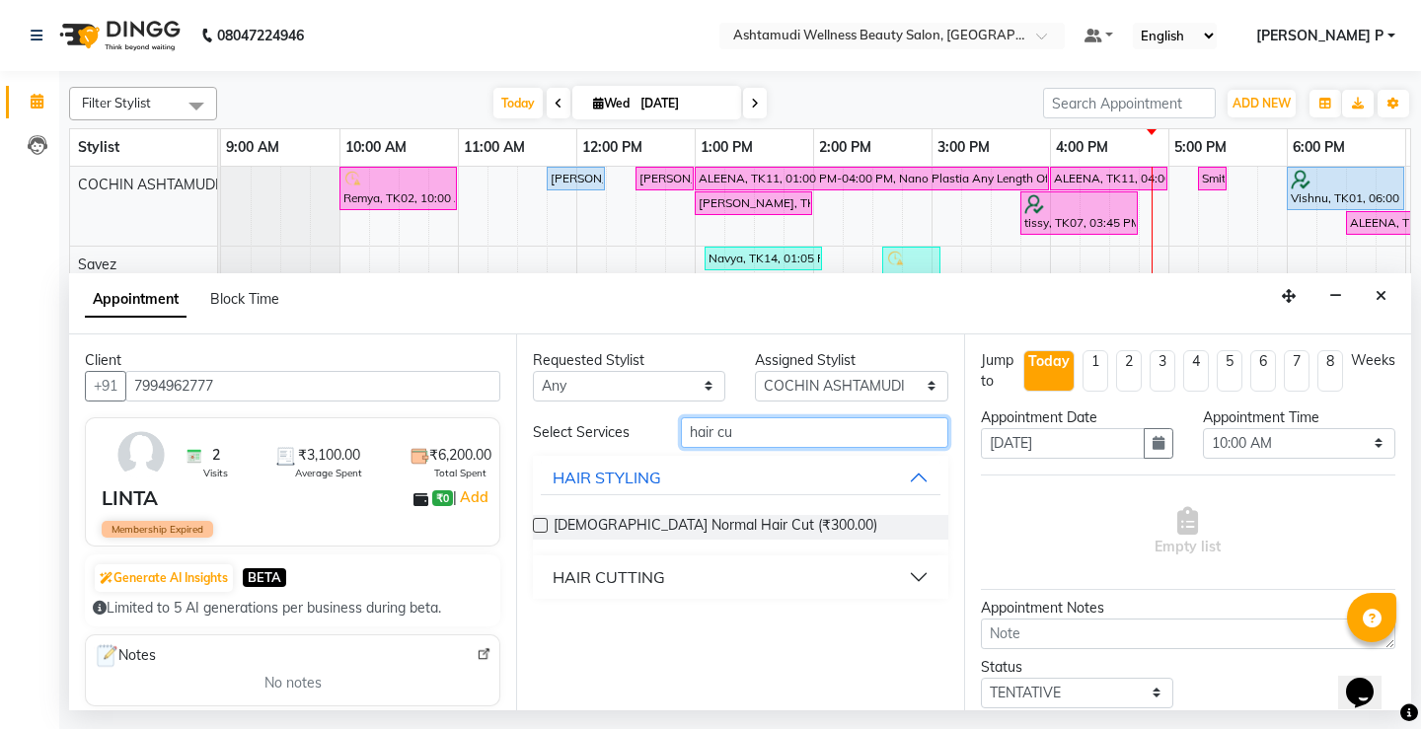
type input "hair cu"
click at [620, 574] on div "HAIR CUTTING" at bounding box center [609, 578] width 113 height 24
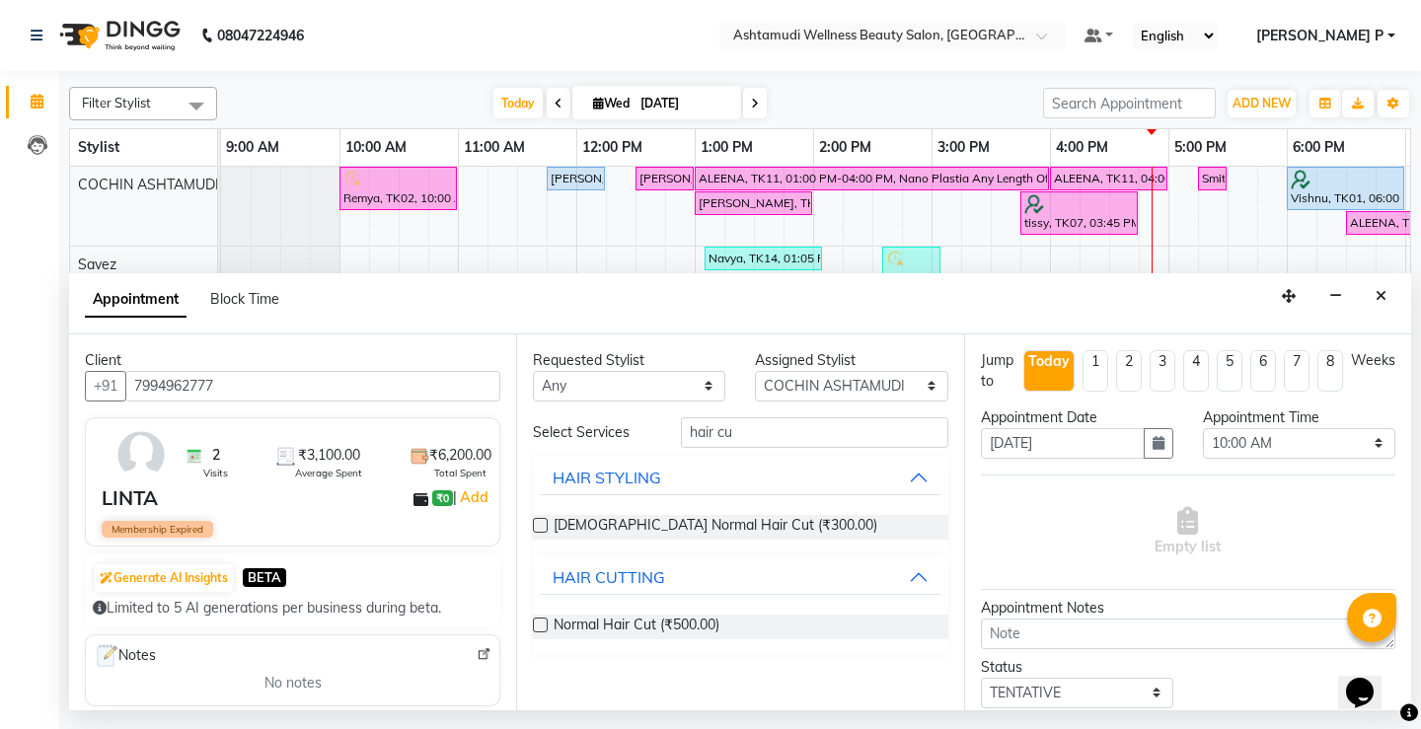
click at [535, 620] on label at bounding box center [540, 625] width 15 height 15
click at [535, 621] on input "checkbox" at bounding box center [539, 627] width 13 height 13
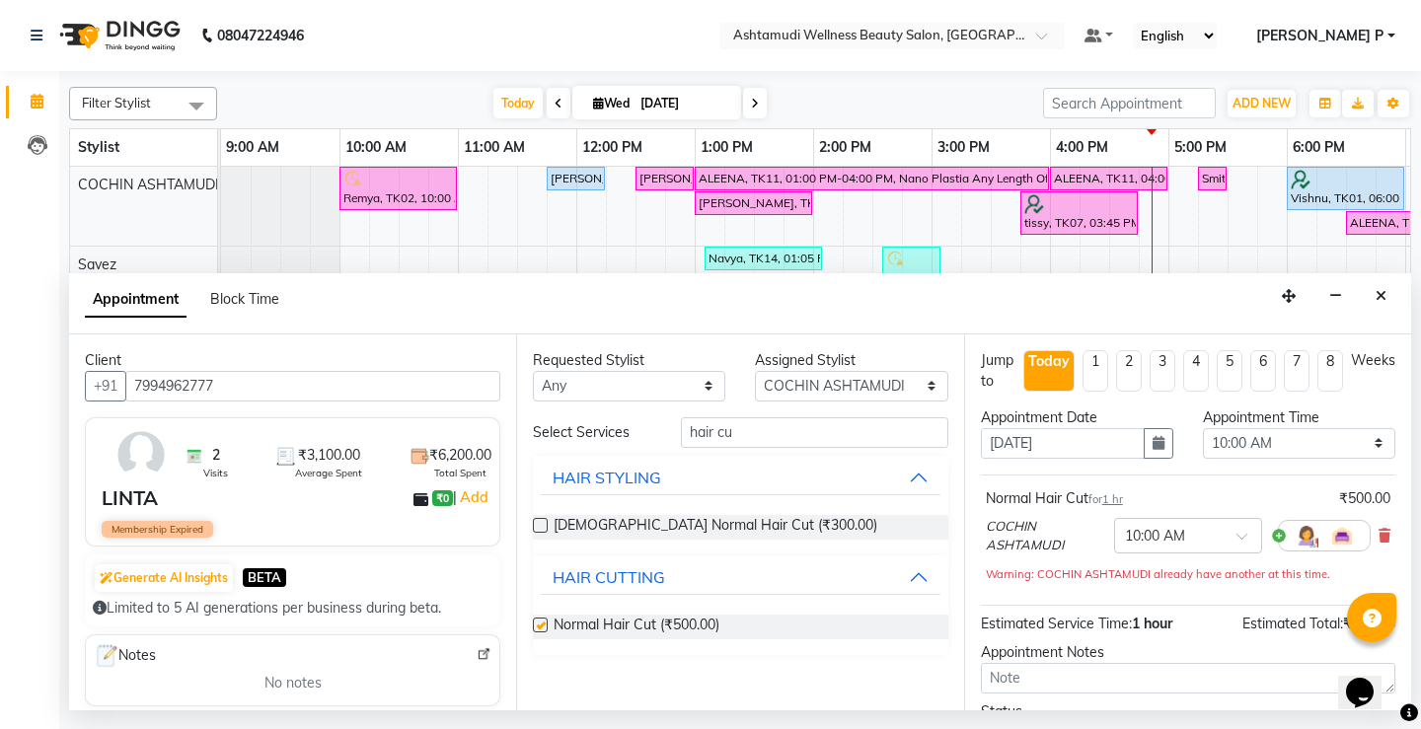
checkbox input "false"
click at [1153, 442] on icon "button" at bounding box center [1159, 443] width 12 height 14
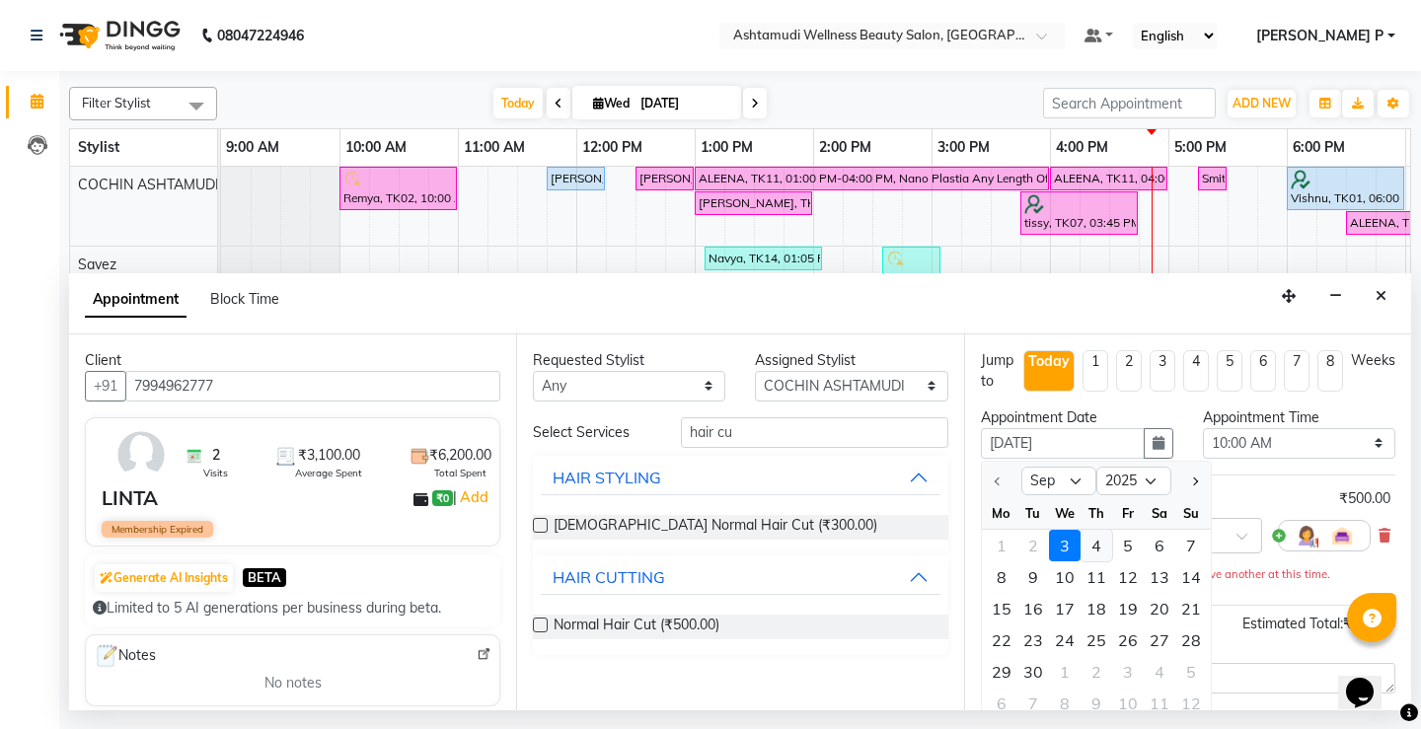
click at [1094, 554] on div "4" at bounding box center [1097, 546] width 32 height 32
type input "04-09-2025"
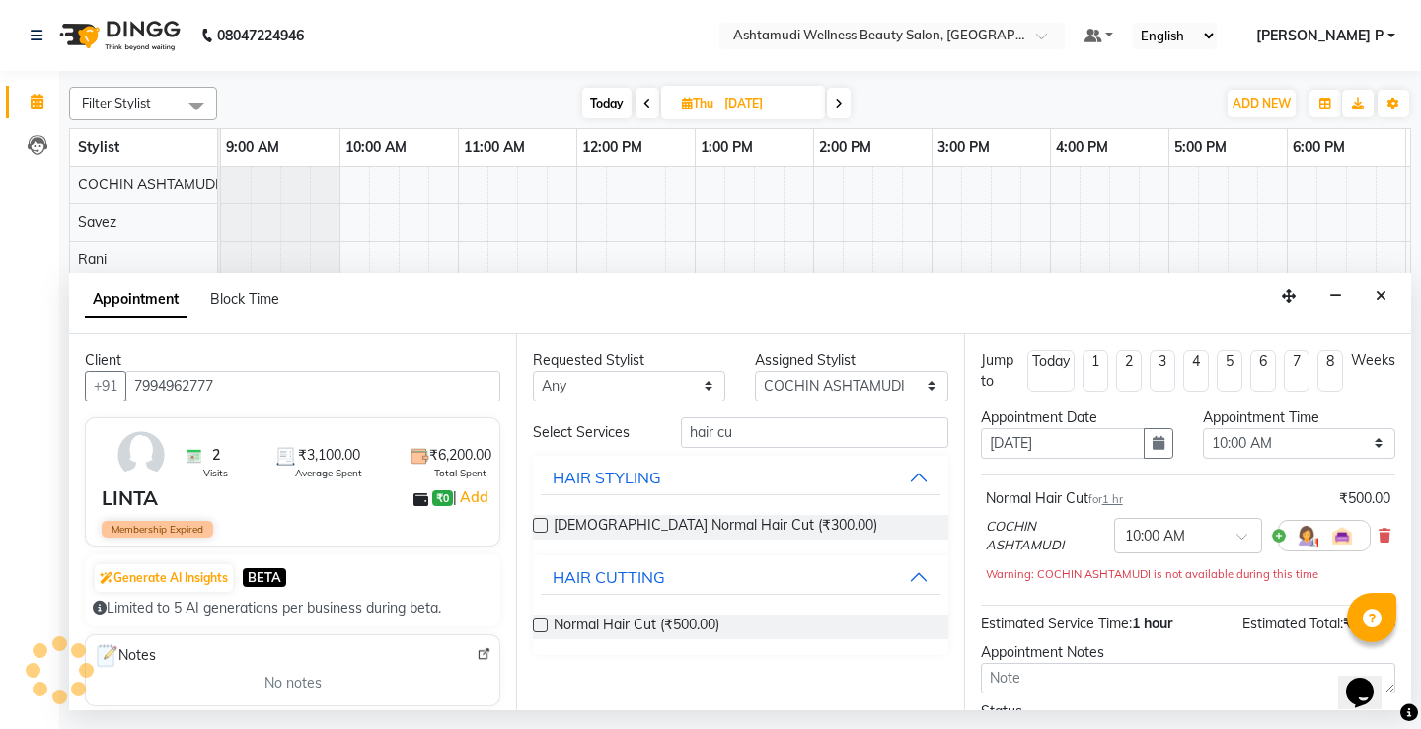
scroll to position [0, 232]
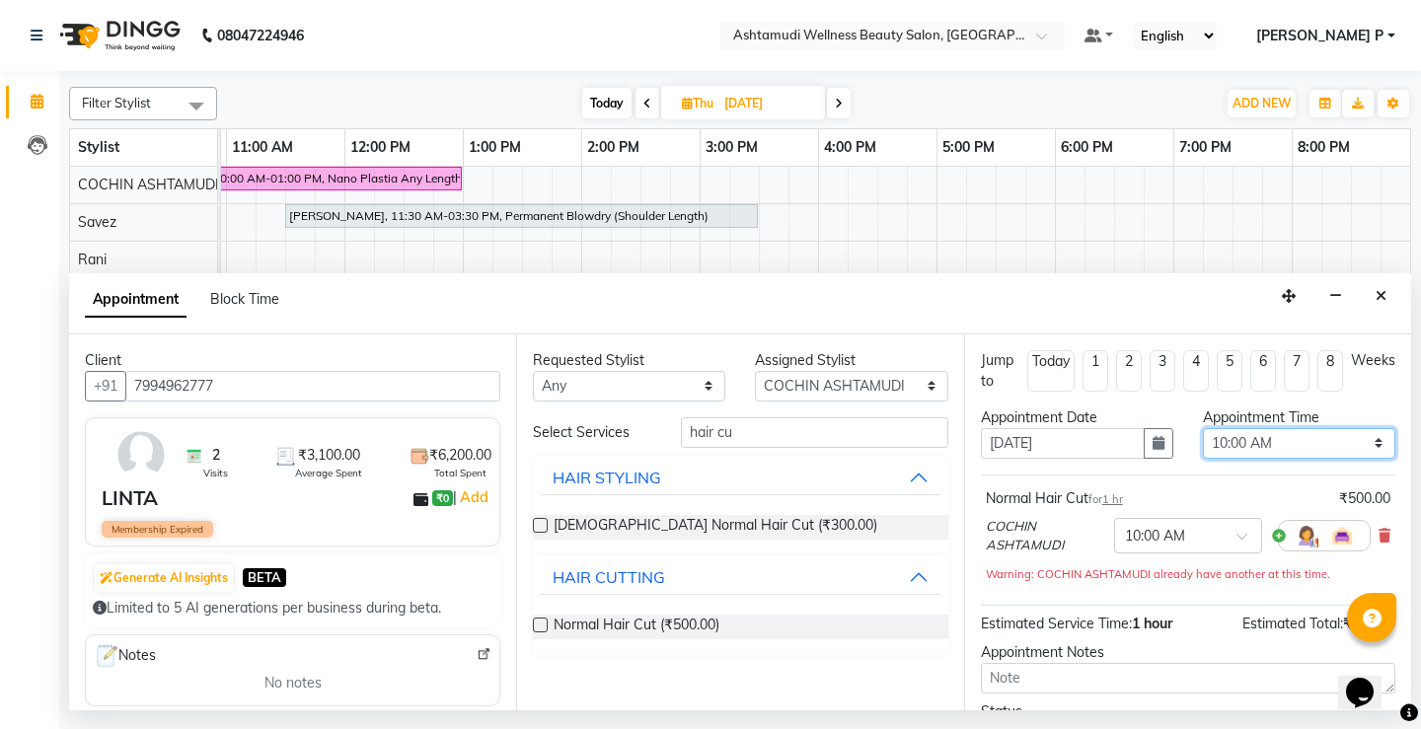
click at [1358, 442] on select "Select 10:00 AM 10:15 AM 10:30 AM 10:45 AM 11:00 AM 11:15 AM 11:30 AM 11:45 AM …" at bounding box center [1299, 443] width 192 height 31
select select "615"
click at [1203, 428] on select "Select 10:00 AM 10:15 AM 10:30 AM 10:45 AM 11:00 AM 11:15 AM 11:30 AM 11:45 AM …" at bounding box center [1299, 443] width 192 height 31
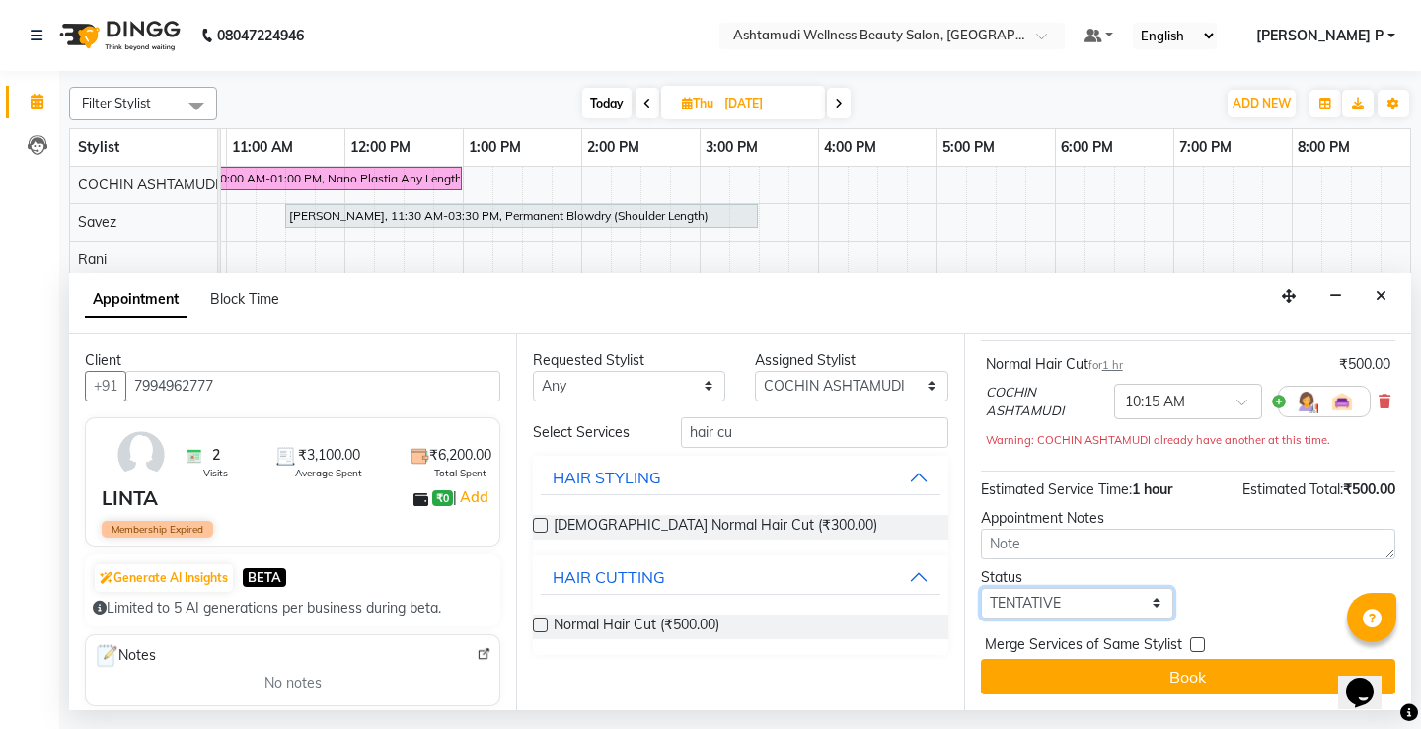
click at [1104, 602] on select "Select TENTATIVE CONFIRM UPCOMING" at bounding box center [1077, 603] width 192 height 31
select select "confirm booking"
click at [981, 588] on select "Select TENTATIVE CONFIRM UPCOMING" at bounding box center [1077, 603] width 192 height 31
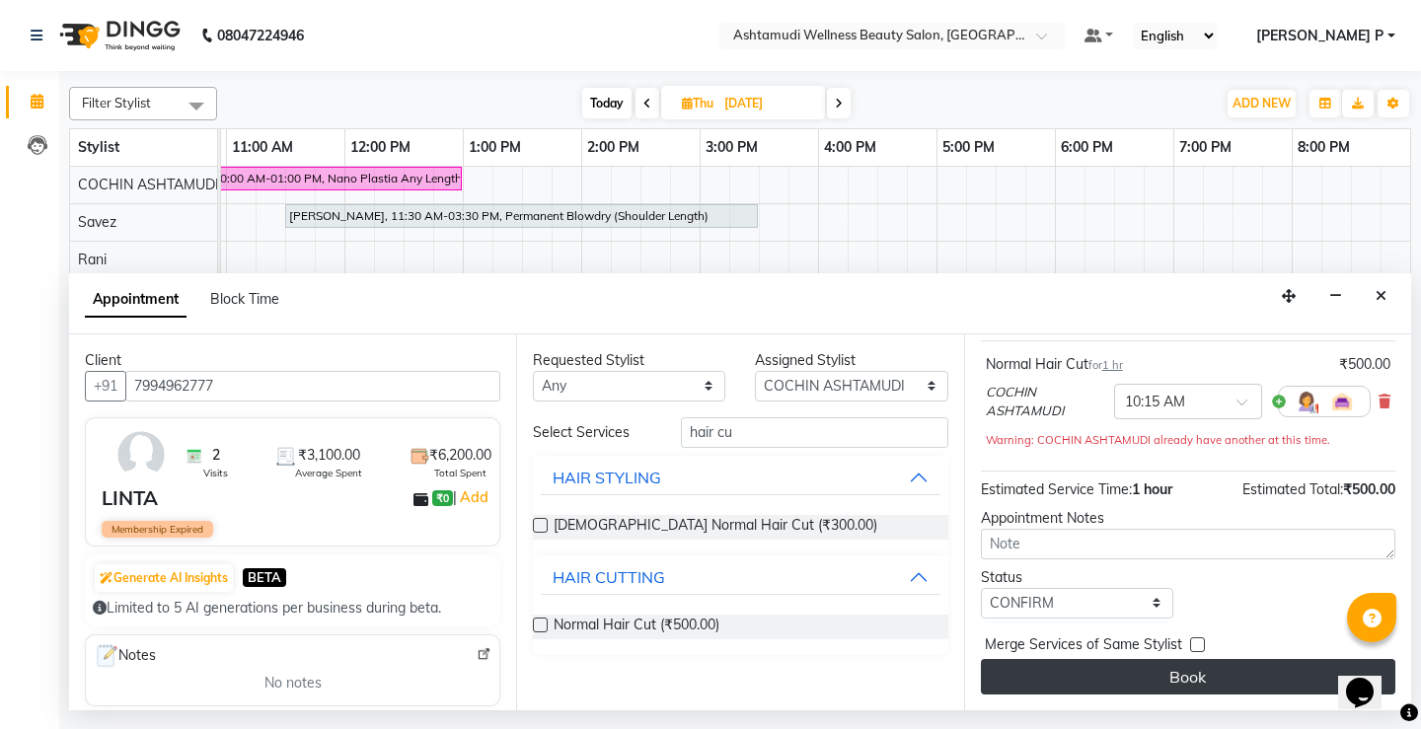
click at [1125, 676] on button "Book" at bounding box center [1188, 677] width 415 height 36
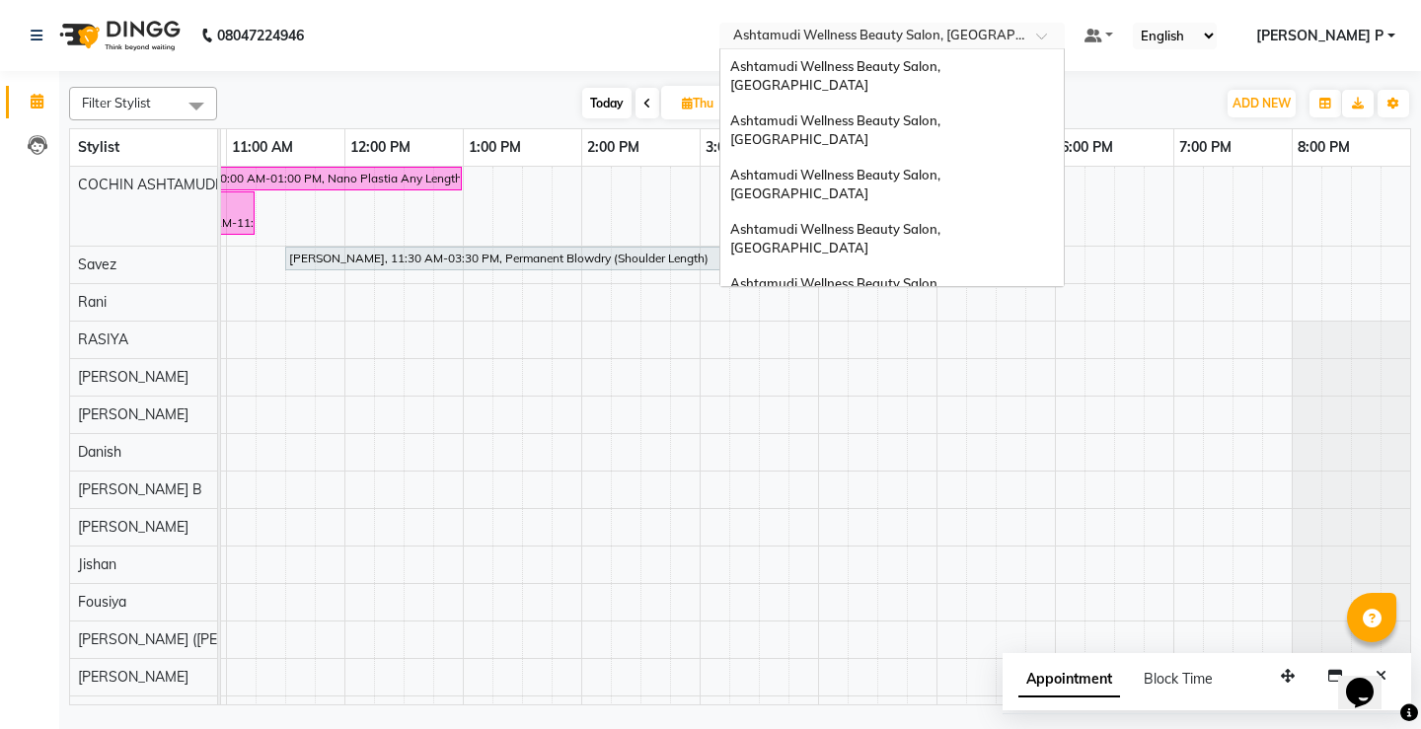
click at [1061, 38] on span at bounding box center [1048, 42] width 25 height 20
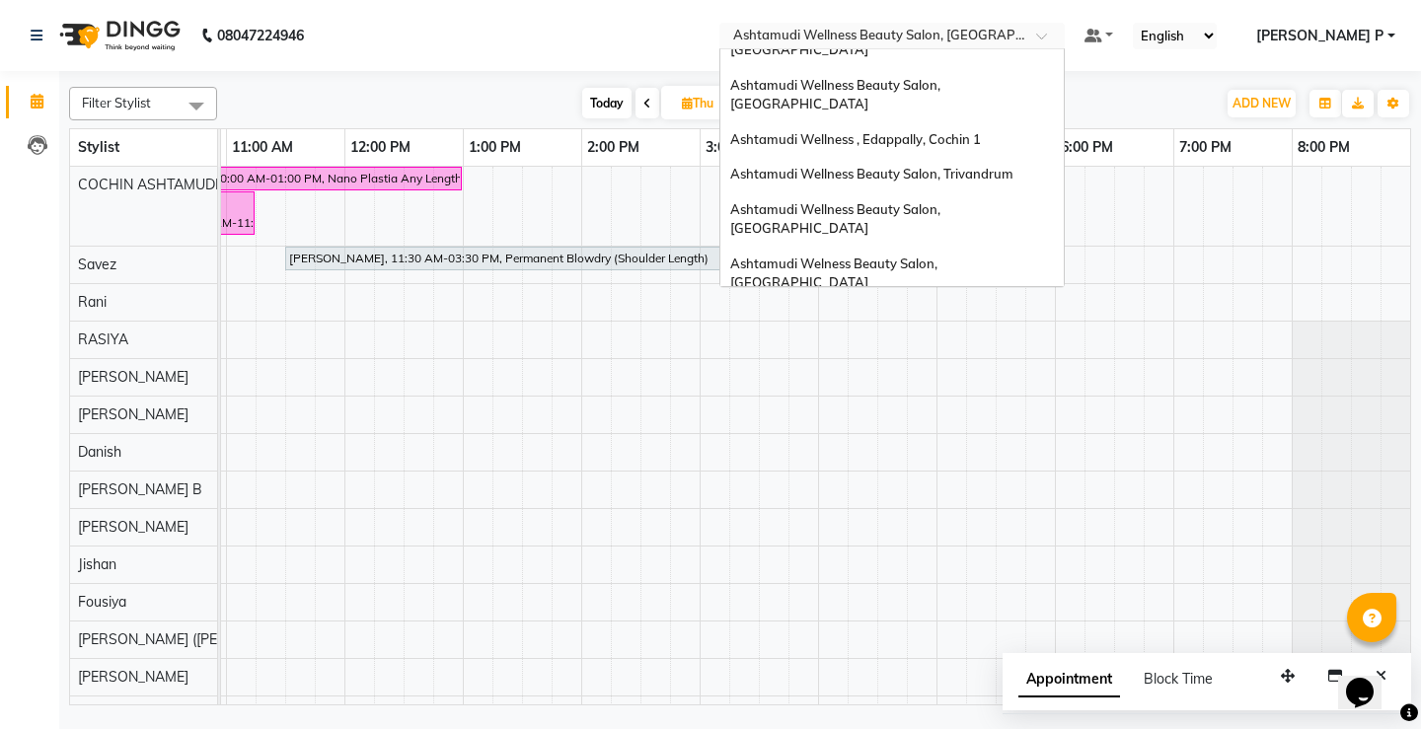
scroll to position [192, 0]
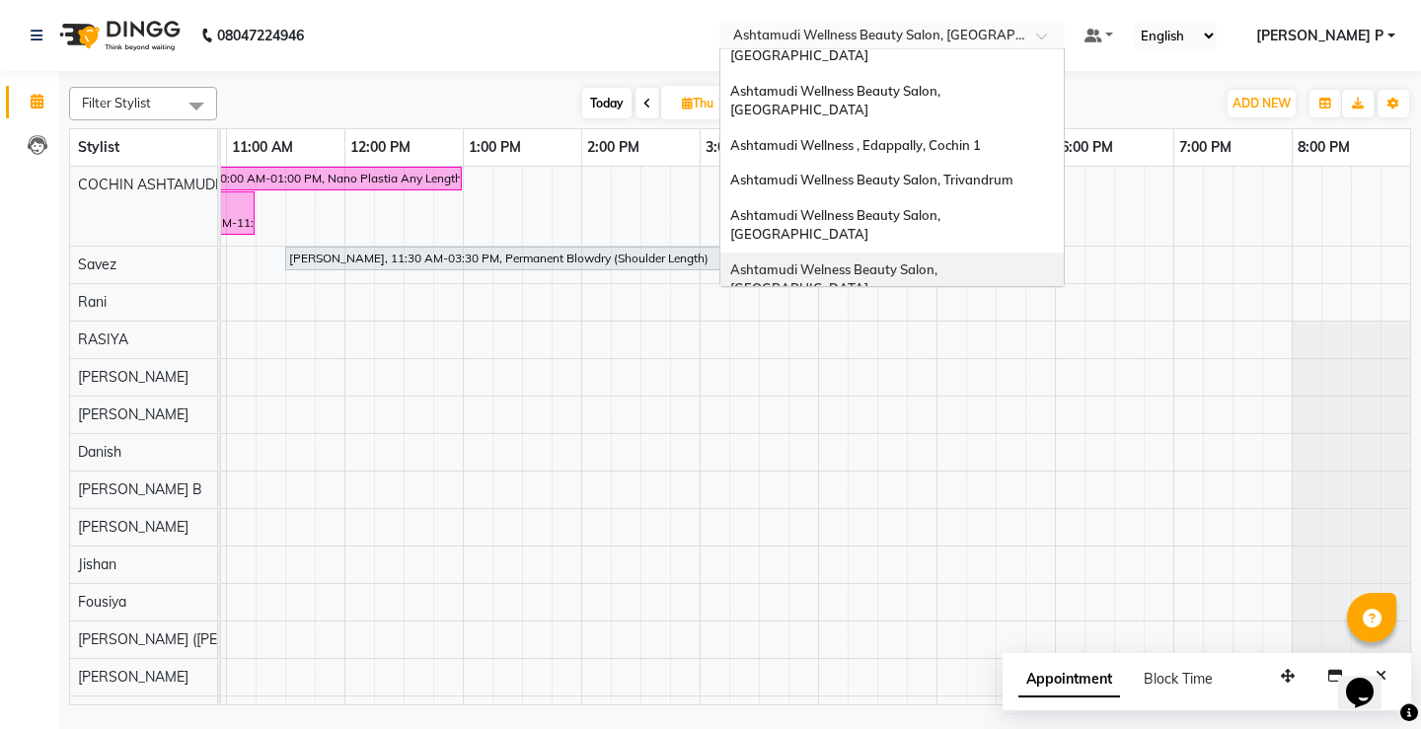
click at [941, 262] on span "Ashtamudi Welness Beauty Salon, [GEOGRAPHIC_DATA]" at bounding box center [835, 280] width 210 height 36
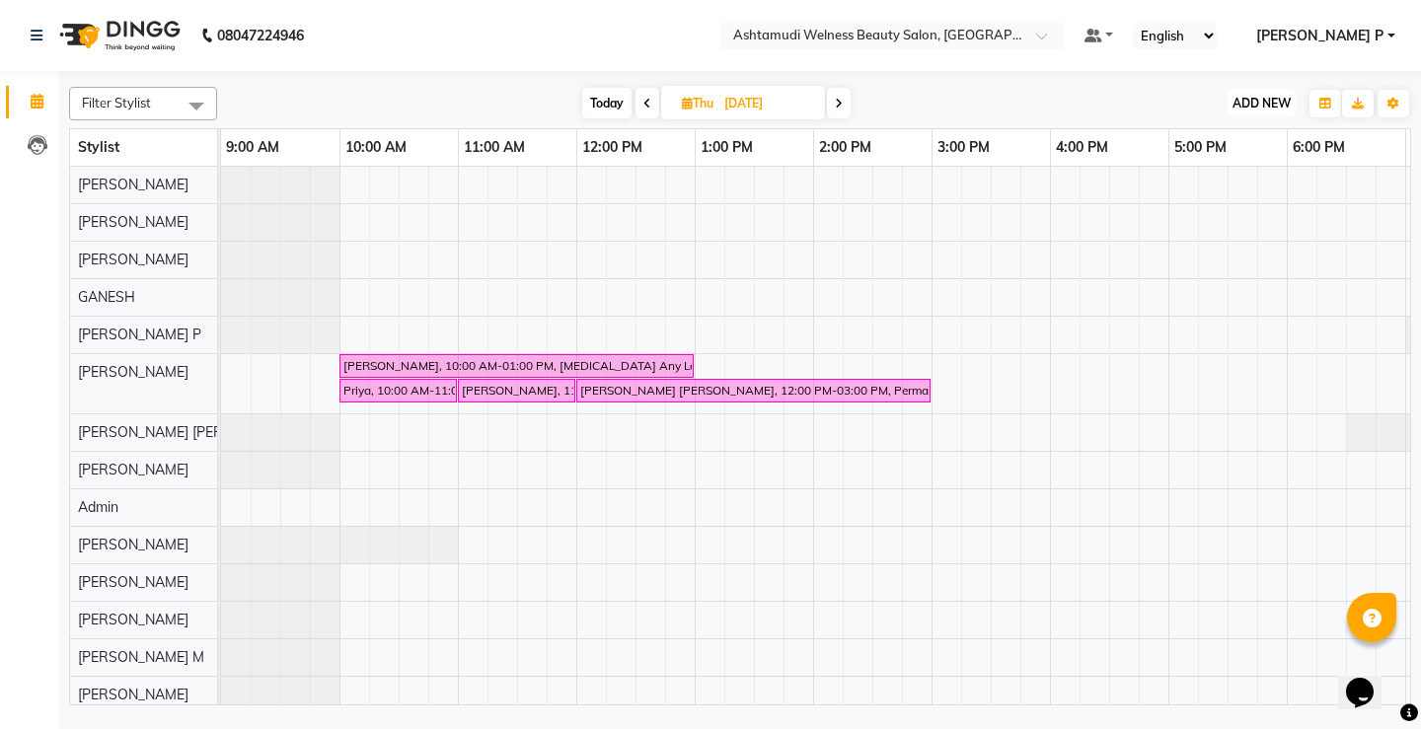
click at [1273, 99] on span "ADD NEW" at bounding box center [1262, 103] width 58 height 15
click at [1245, 147] on button "Add Appointment" at bounding box center [1217, 141] width 156 height 26
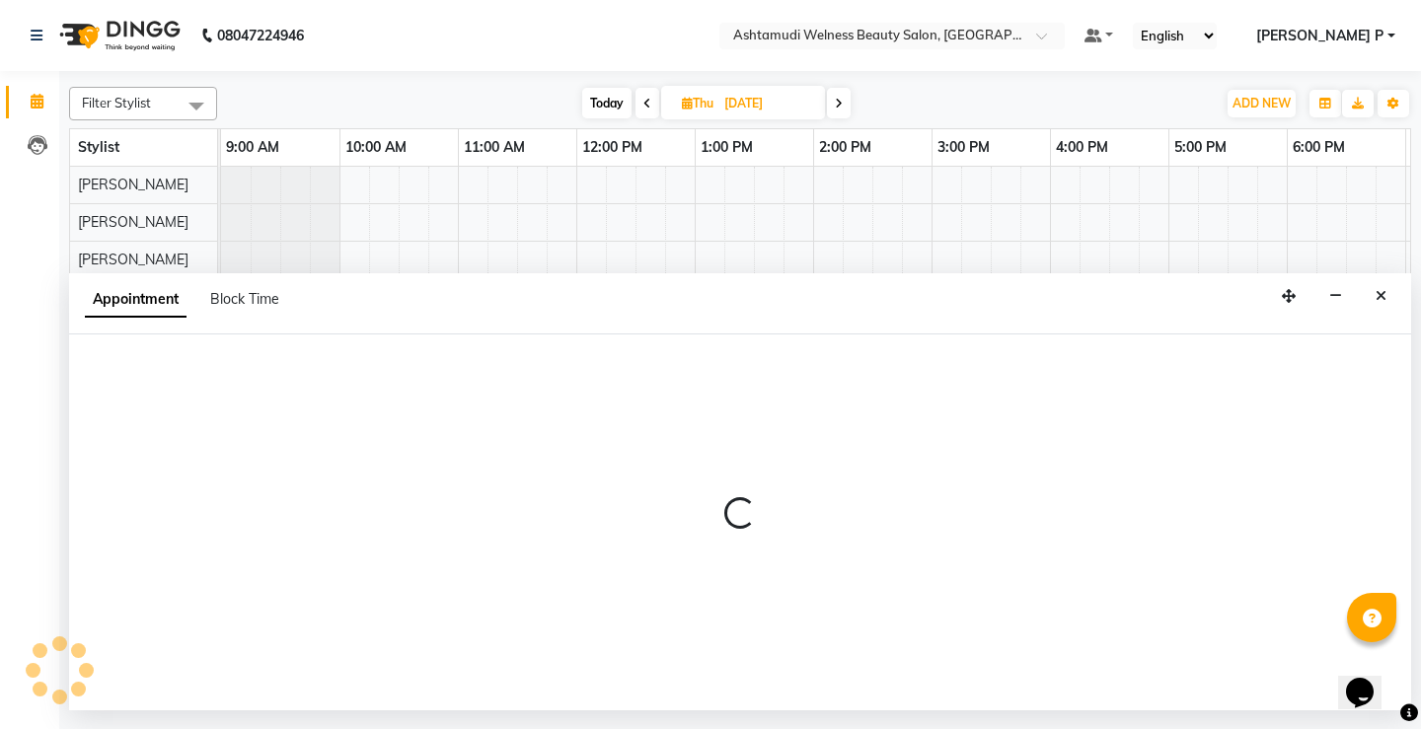
select select "600"
select select "tentative"
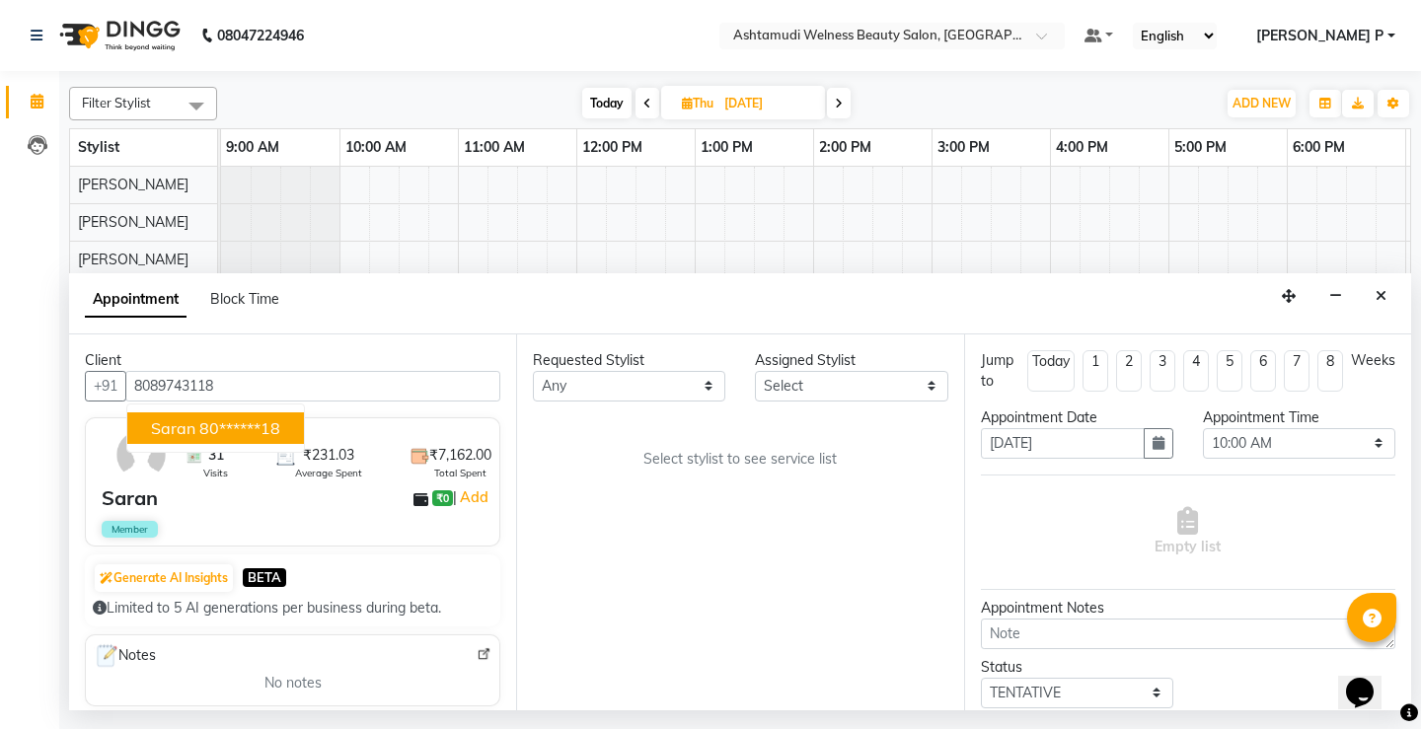
type input "8089743118"
click at [915, 387] on select "Select [PERSON_NAME] Admin [PERSON_NAME] [PERSON_NAME] [PERSON_NAME] M [PERSON_…" at bounding box center [851, 386] width 192 height 31
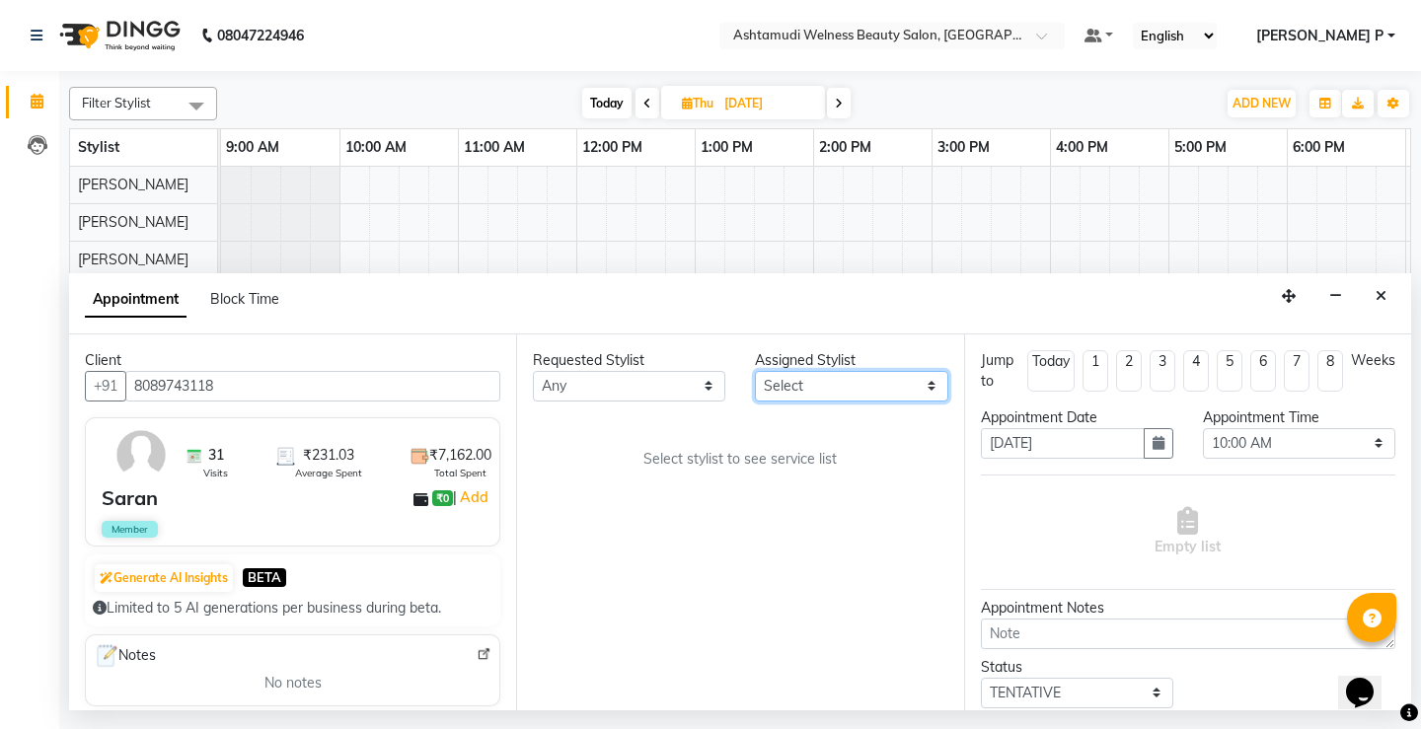
select select "25976"
click at [755, 371] on select "Select [PERSON_NAME] Admin [PERSON_NAME] [PERSON_NAME] [PERSON_NAME] M [PERSON_…" at bounding box center [851, 386] width 192 height 31
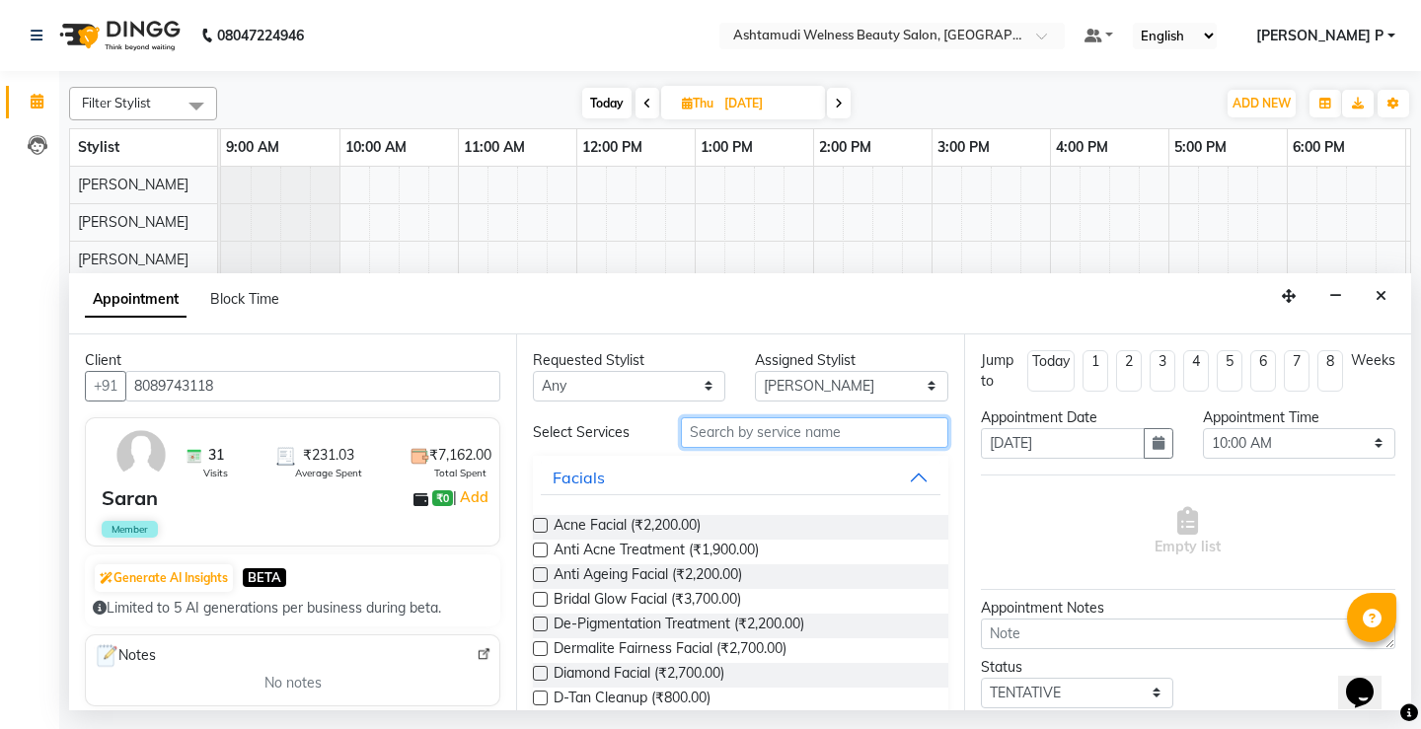
click at [700, 435] on input "text" at bounding box center [814, 433] width 267 height 31
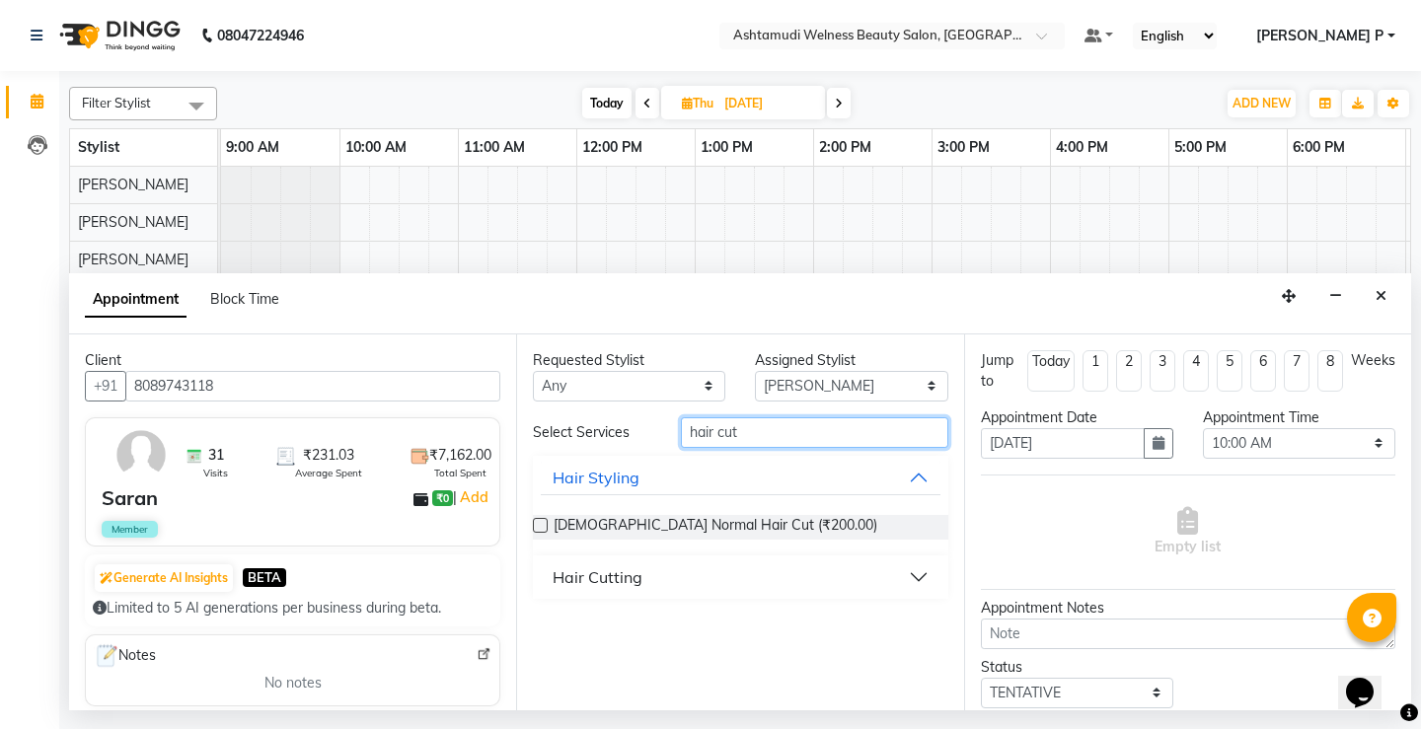
type input "hair cut"
click at [538, 520] on label at bounding box center [540, 525] width 15 height 15
click at [538, 521] on input "checkbox" at bounding box center [539, 527] width 13 height 13
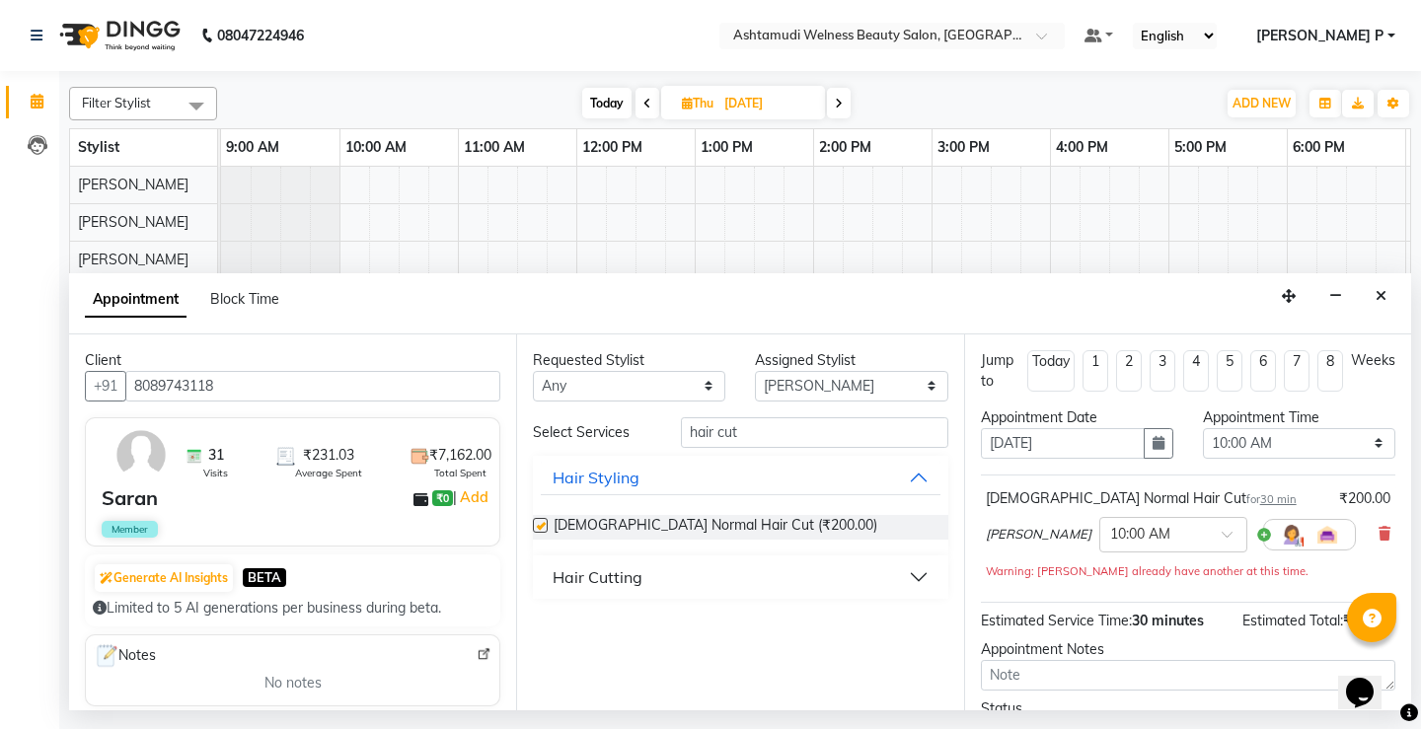
checkbox input "false"
click at [1144, 434] on button "button" at bounding box center [1159, 443] width 30 height 31
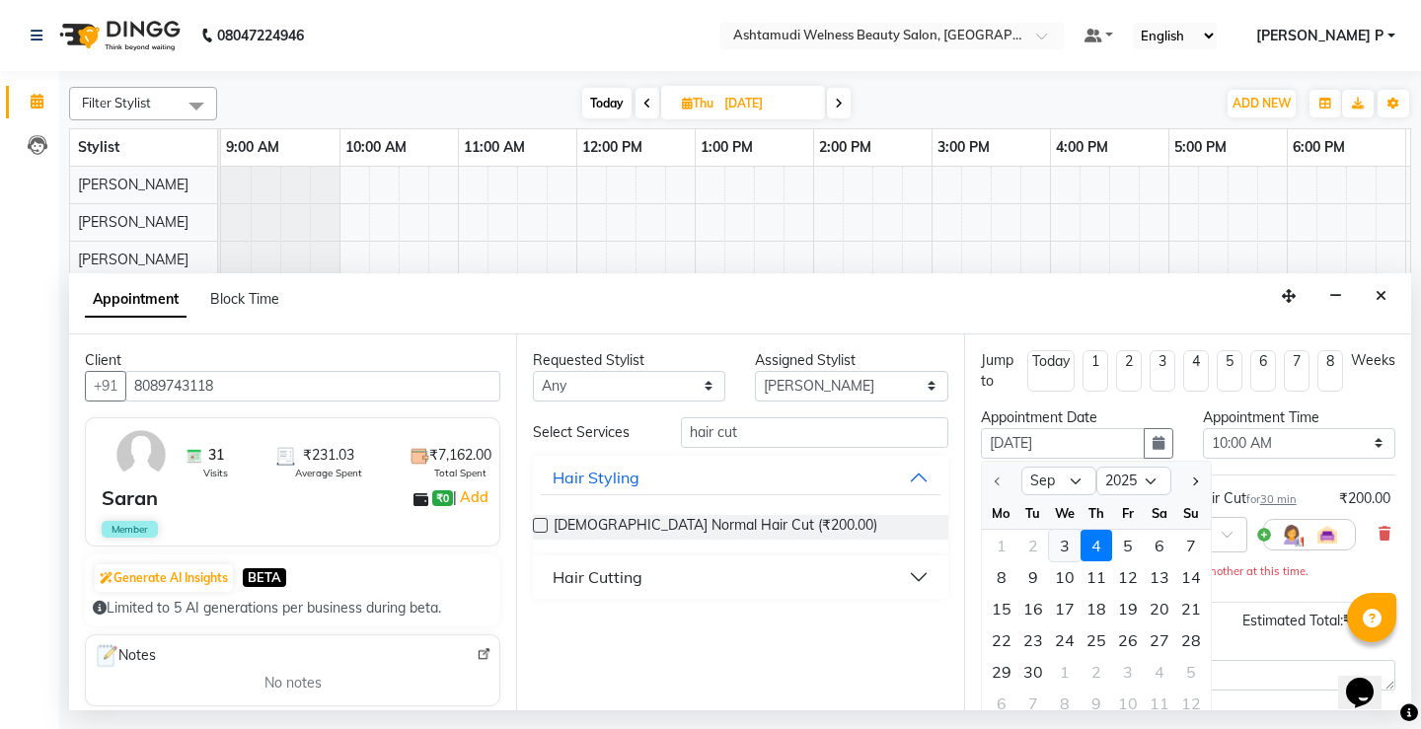
click at [1068, 541] on div "3" at bounding box center [1065, 546] width 32 height 32
type input "[DATE]"
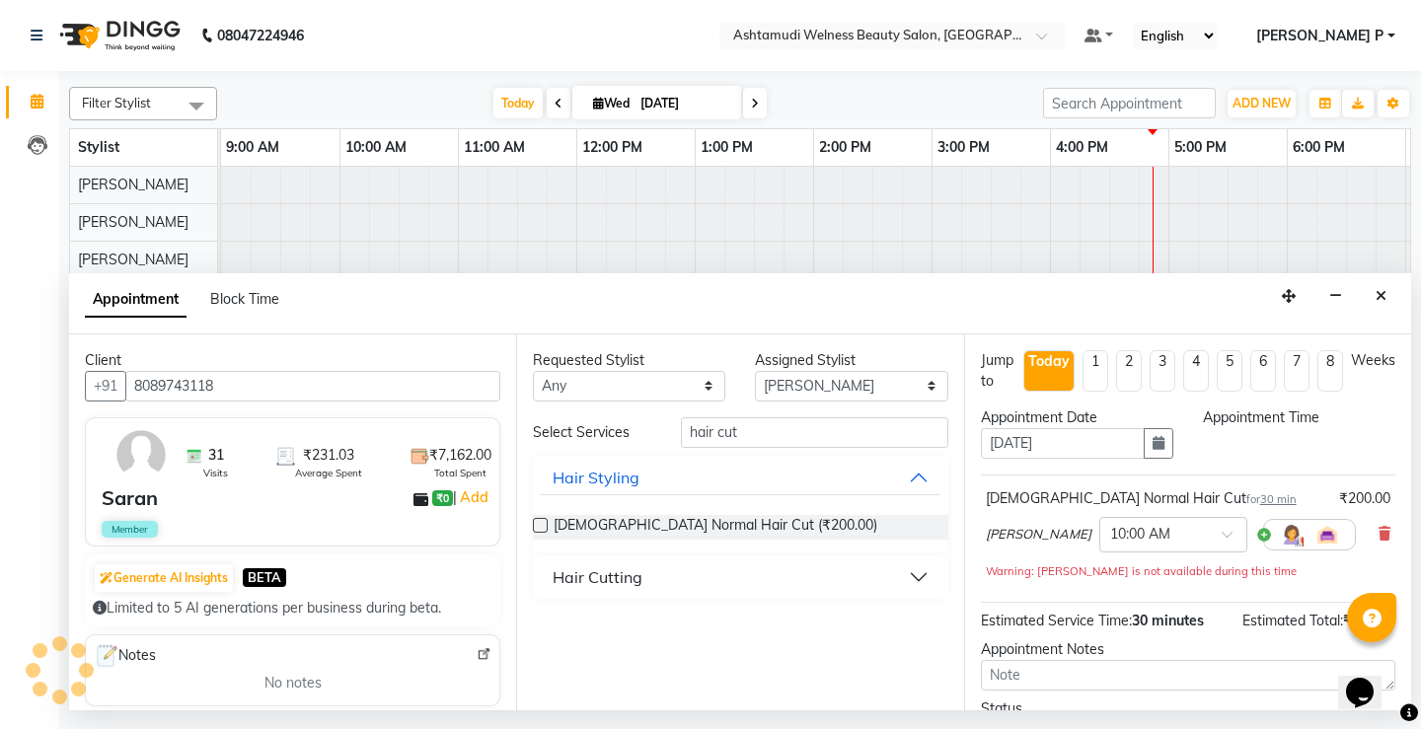
scroll to position [0, 232]
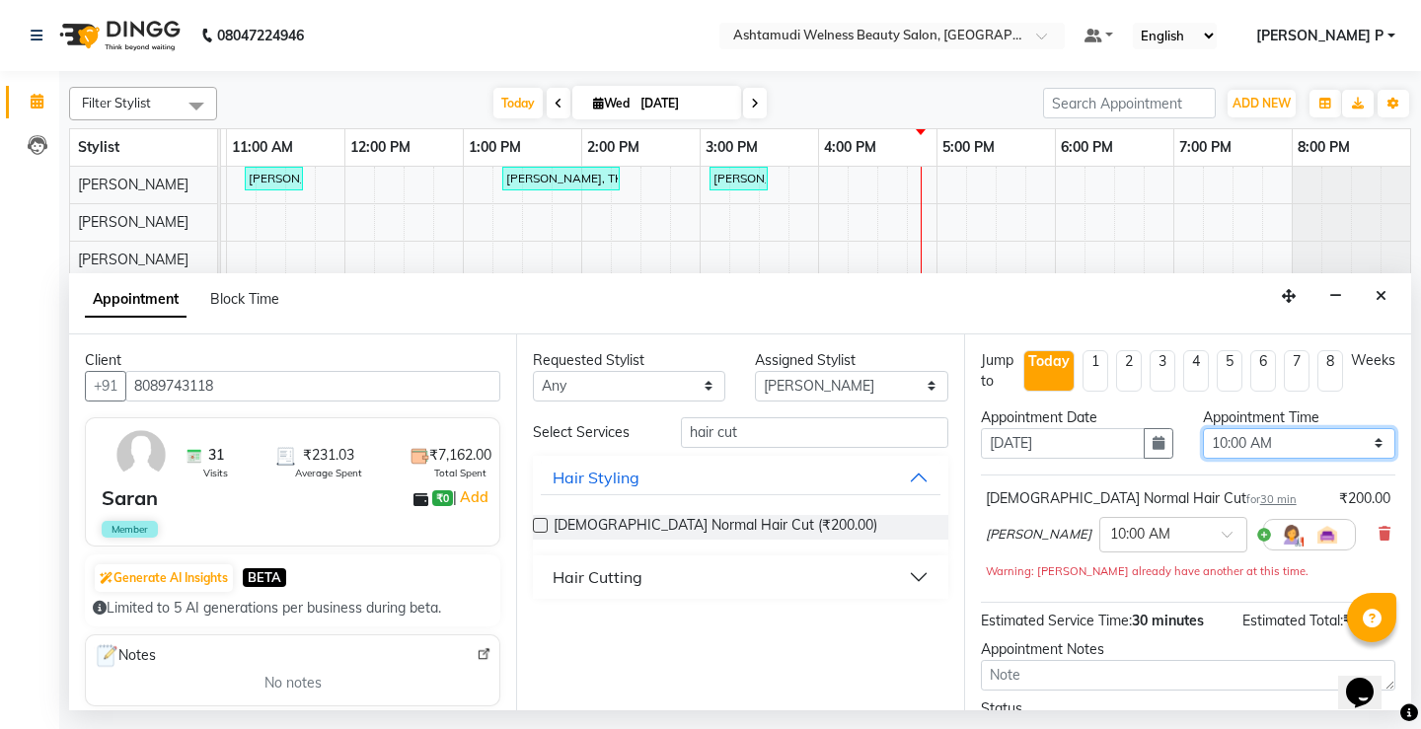
click at [1356, 445] on select "Select 10:00 AM 10:15 AM 10:30 AM 10:45 AM 11:00 AM 11:15 AM 11:30 AM 11:45 AM …" at bounding box center [1299, 443] width 192 height 31
select select "1035"
click at [1203, 428] on select "Select 10:00 AM 10:15 AM 10:30 AM 10:45 AM 11:00 AM 11:15 AM 11:30 AM 11:45 AM …" at bounding box center [1299, 443] width 192 height 31
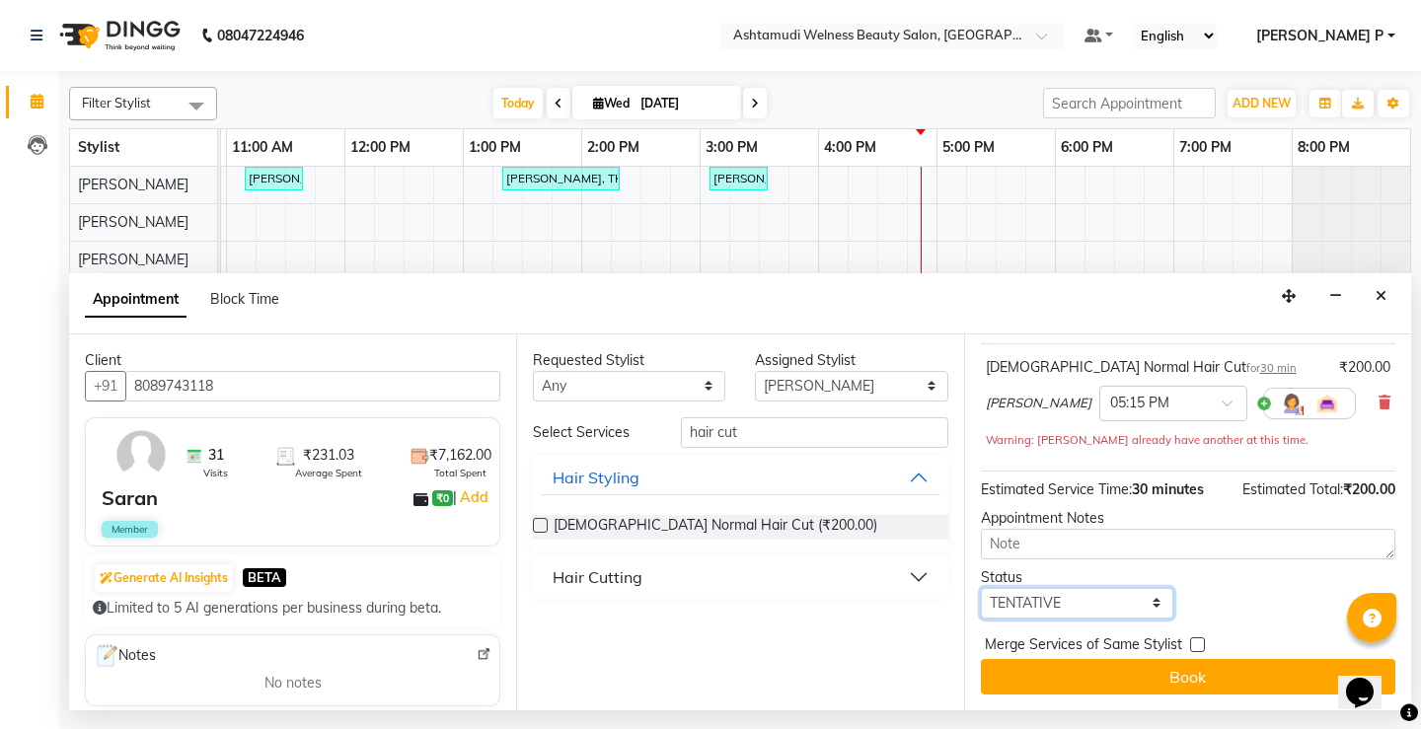
drag, startPoint x: 1104, startPoint y: 603, endPoint x: 1098, endPoint y: 618, distance: 15.9
click at [1104, 603] on select "Select TENTATIVE CONFIRM CHECK-IN UPCOMING" at bounding box center [1077, 603] width 192 height 31
select select "confirm booking"
click at [981, 588] on select "Select TENTATIVE CONFIRM CHECK-IN UPCOMING" at bounding box center [1077, 603] width 192 height 31
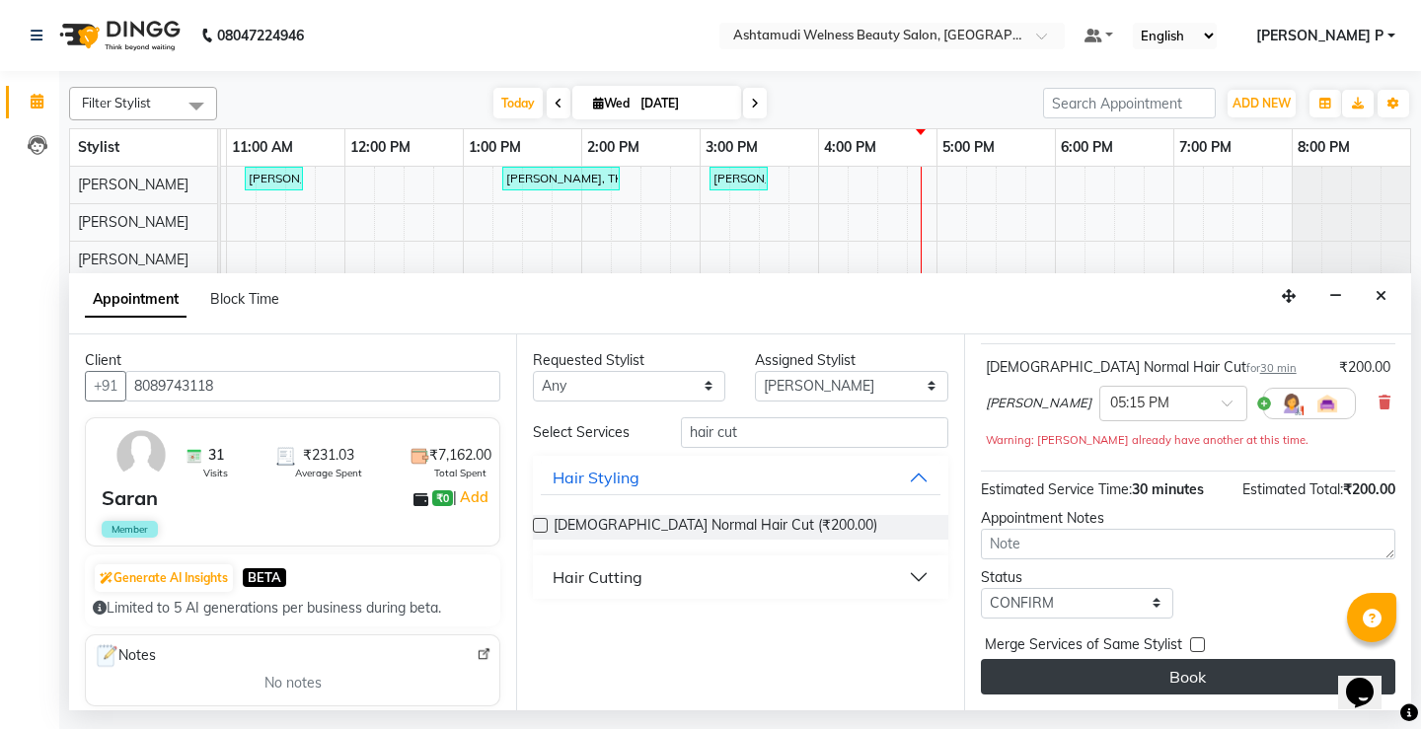
click at [1137, 662] on button "Book" at bounding box center [1188, 677] width 415 height 36
